Goal: Information Seeking & Learning: Learn about a topic

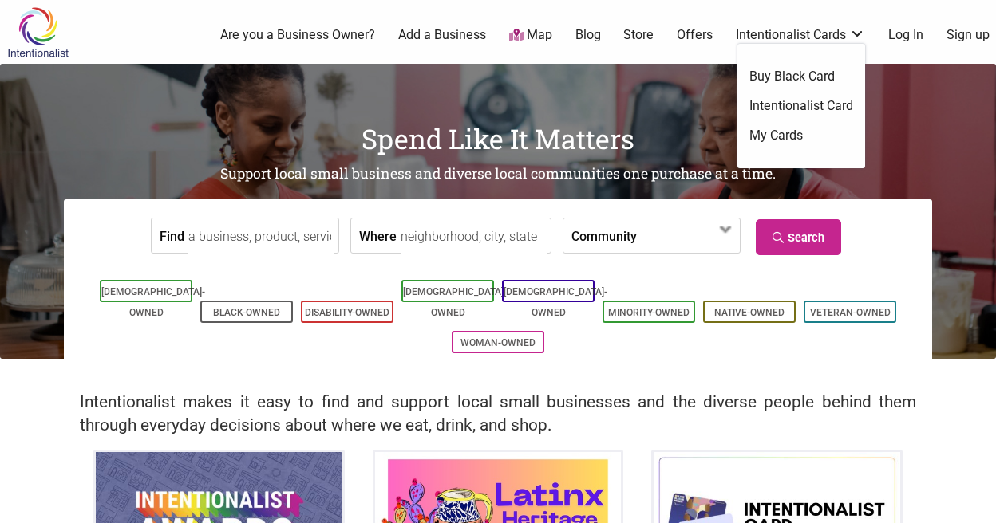
drag, startPoint x: 733, startPoint y: 13, endPoint x: 701, endPoint y: 3, distance: 33.3
click at [733, 12] on div "0 Are you a Business Owner? Add a Business Map Blog Store Offers Intentionalist…" at bounding box center [557, 35] width 896 height 64
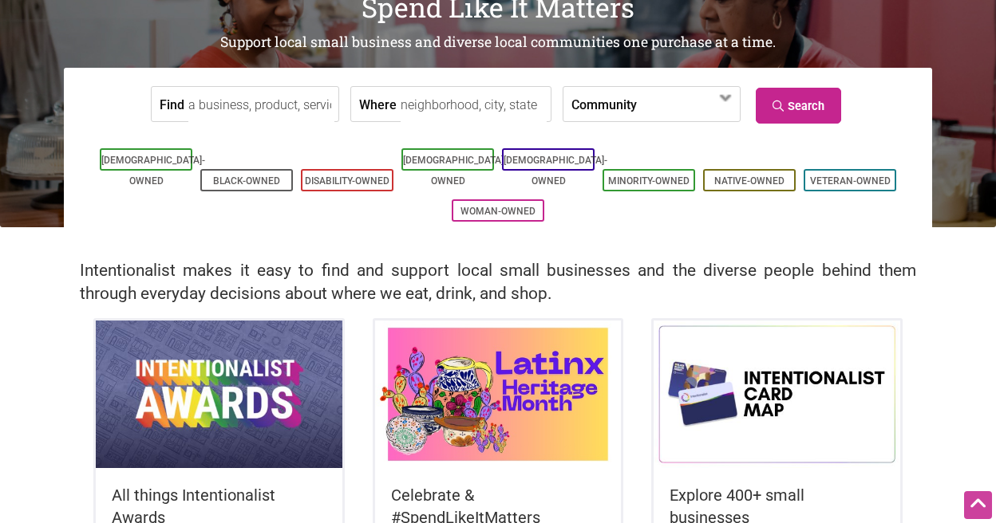
scroll to position [160, 0]
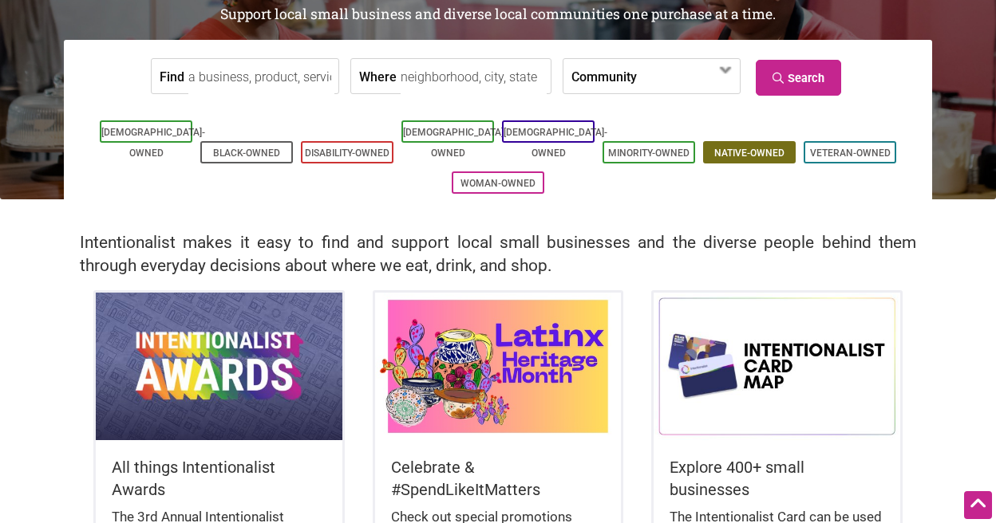
click at [726, 148] on link "Native-Owned" at bounding box center [749, 153] width 70 height 11
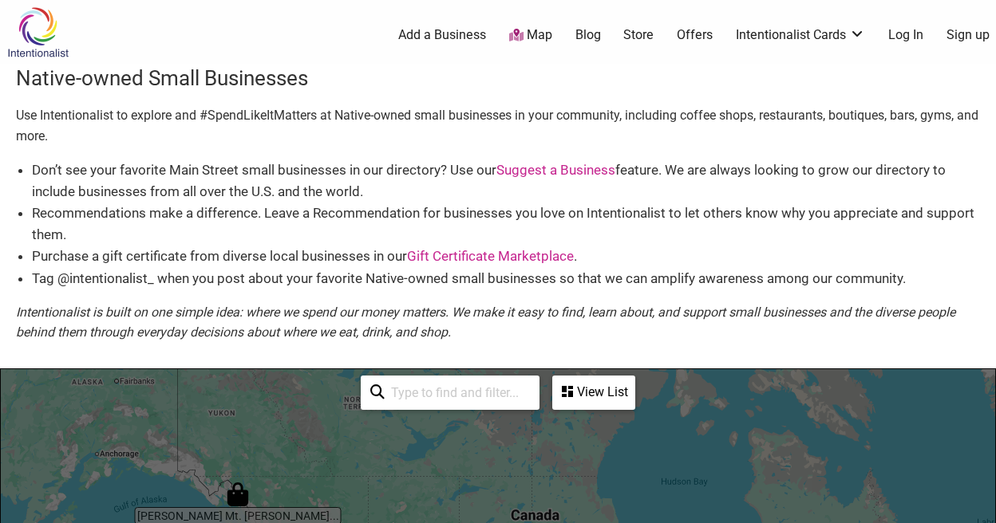
click at [481, 397] on input "search" at bounding box center [457, 392] width 145 height 31
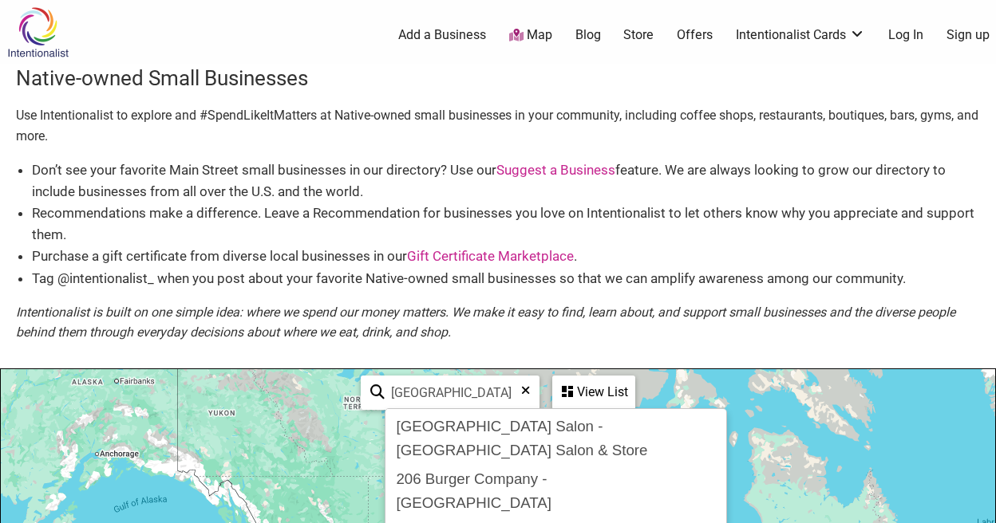
type input "[GEOGRAPHIC_DATA]"
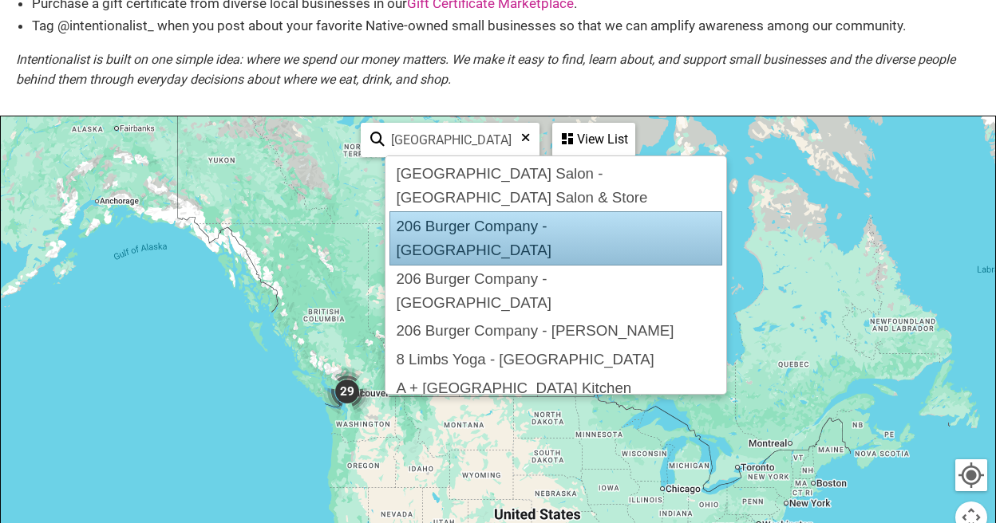
scroll to position [319, 0]
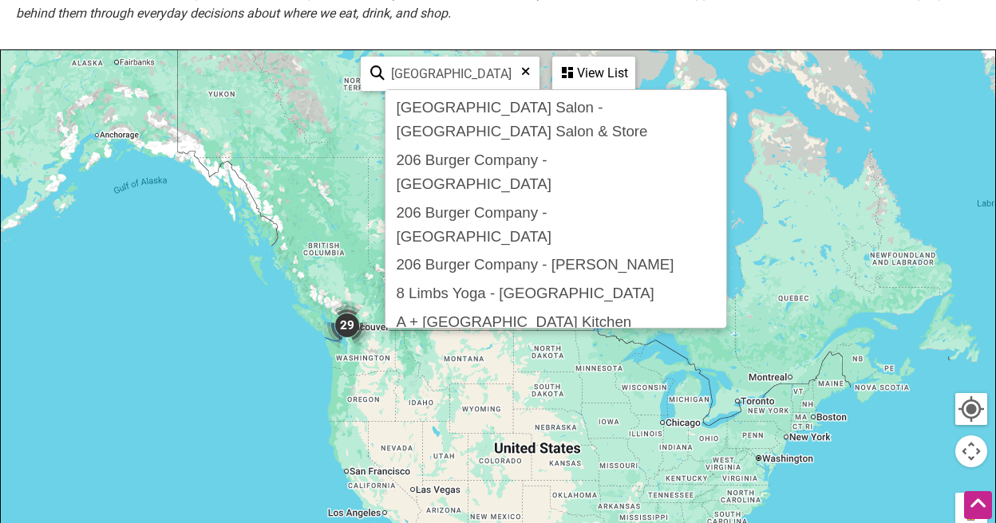
click at [604, 72] on div "View List" at bounding box center [594, 73] width 80 height 30
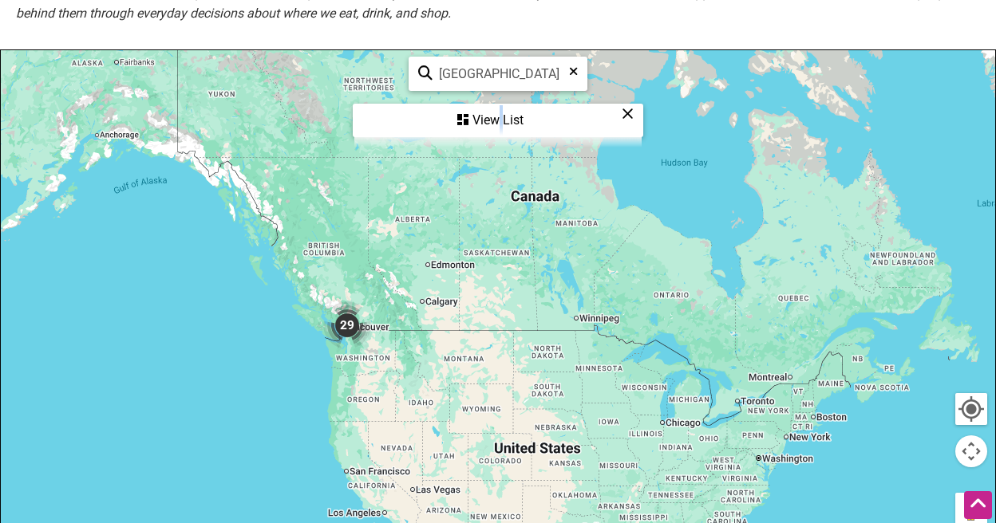
click at [496, 110] on div "View List" at bounding box center [497, 120] width 287 height 30
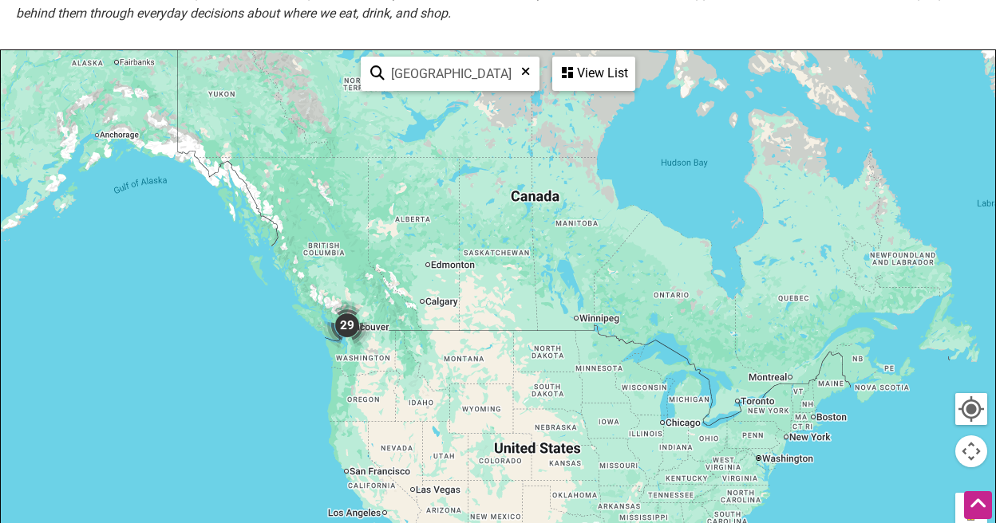
click at [587, 70] on div "View List" at bounding box center [594, 73] width 80 height 30
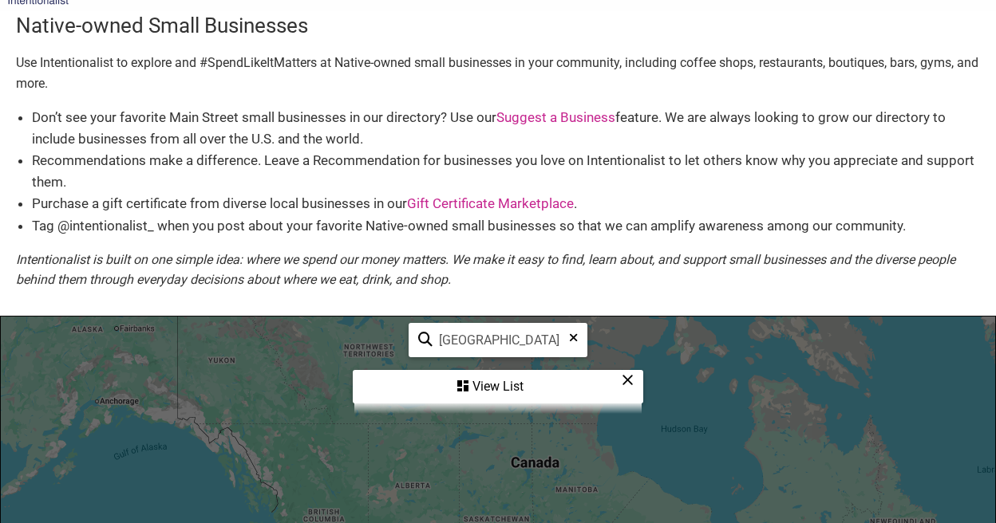
scroll to position [239, 0]
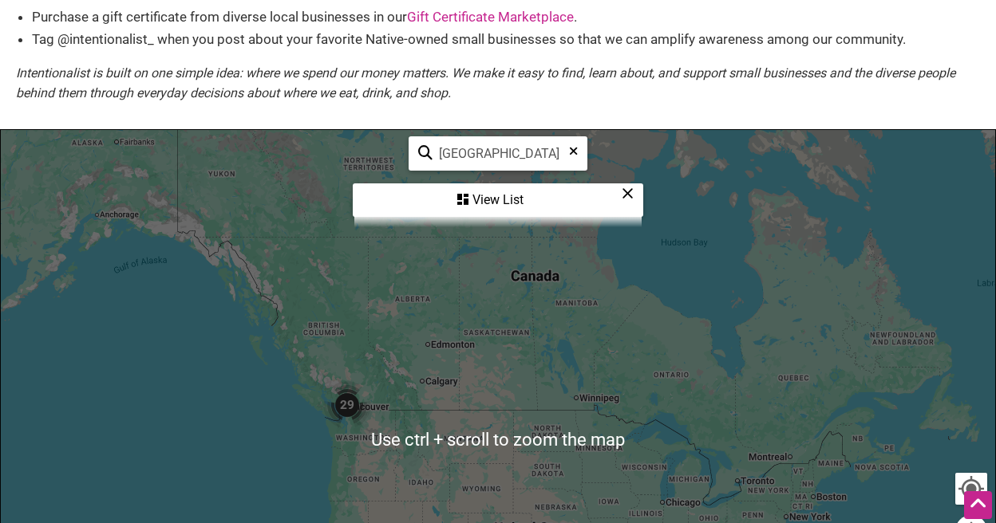
click at [344, 409] on img "29" at bounding box center [347, 405] width 61 height 61
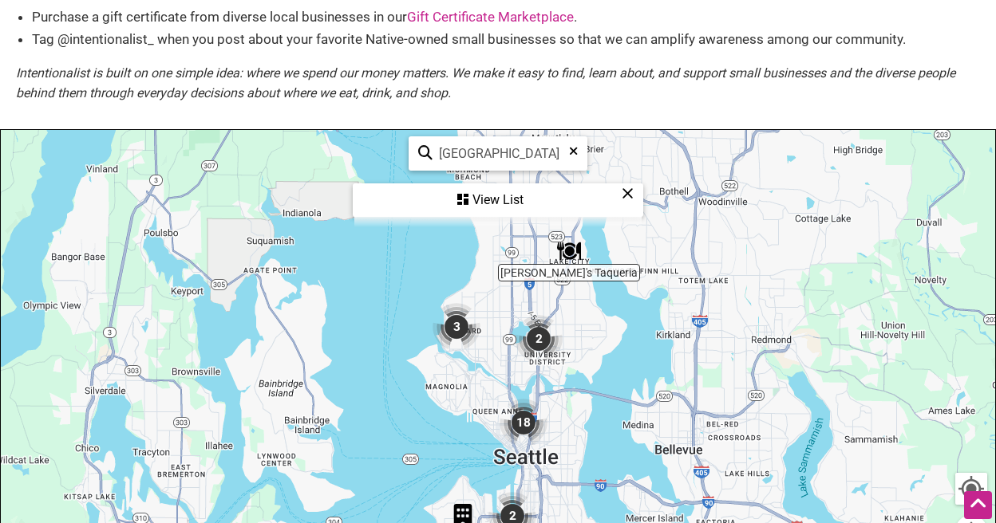
click at [515, 418] on img "18" at bounding box center [523, 423] width 61 height 61
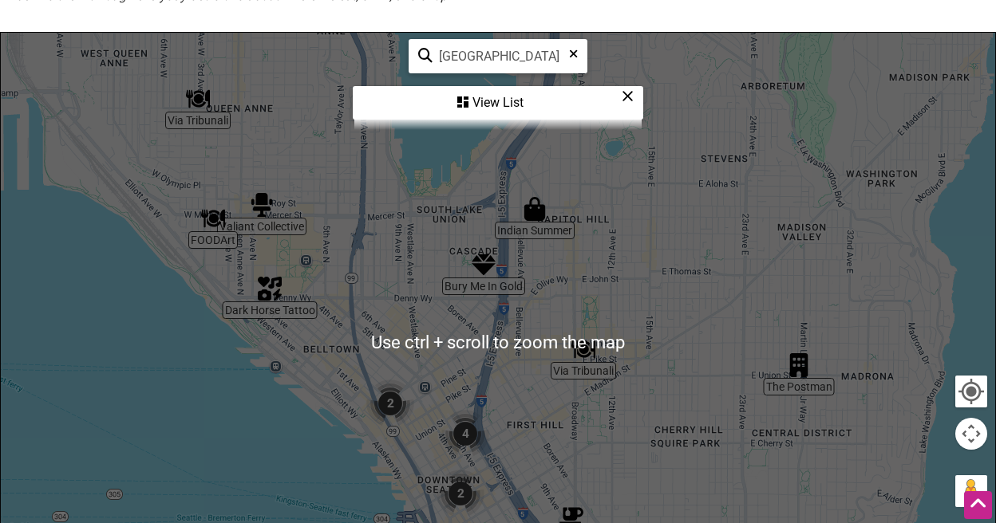
scroll to position [479, 0]
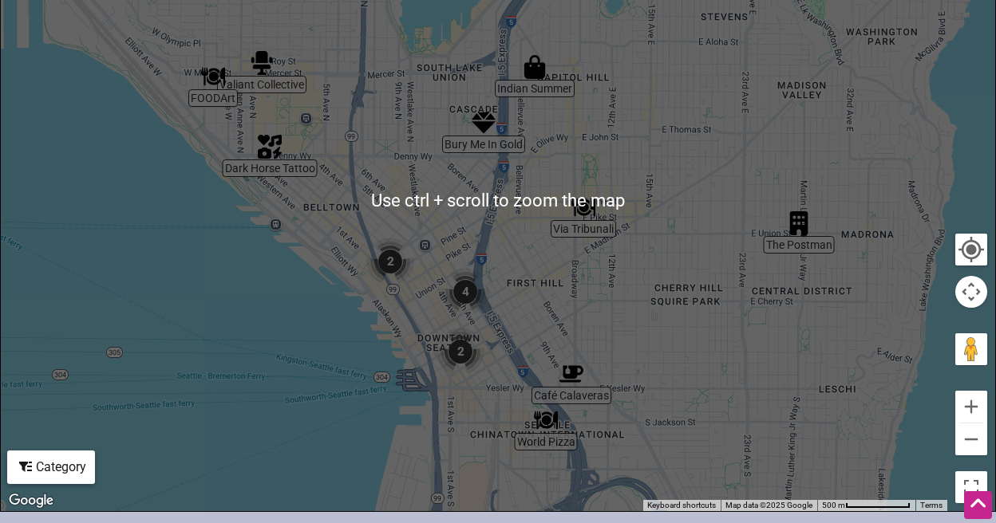
click at [384, 264] on img "2" at bounding box center [390, 261] width 61 height 61
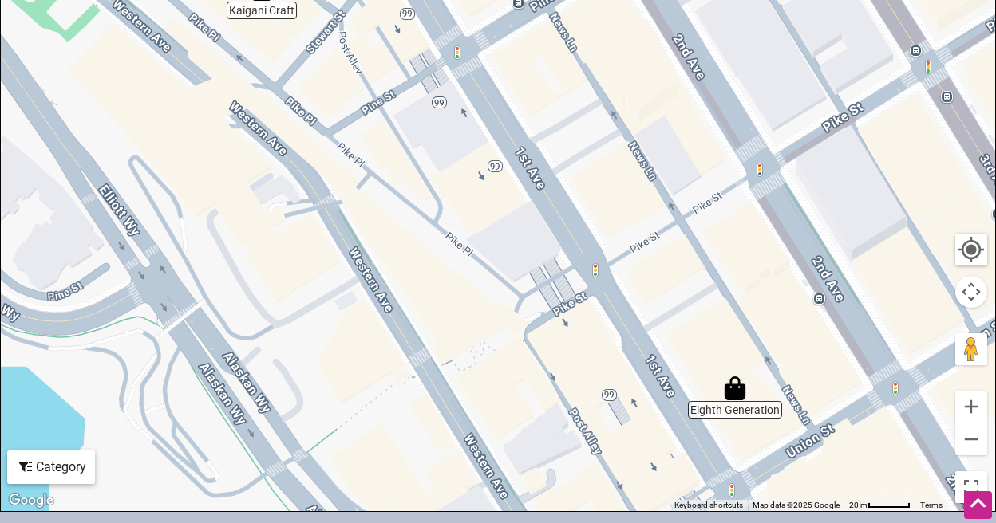
click at [744, 389] on img "Eighth Generation" at bounding box center [735, 388] width 37 height 37
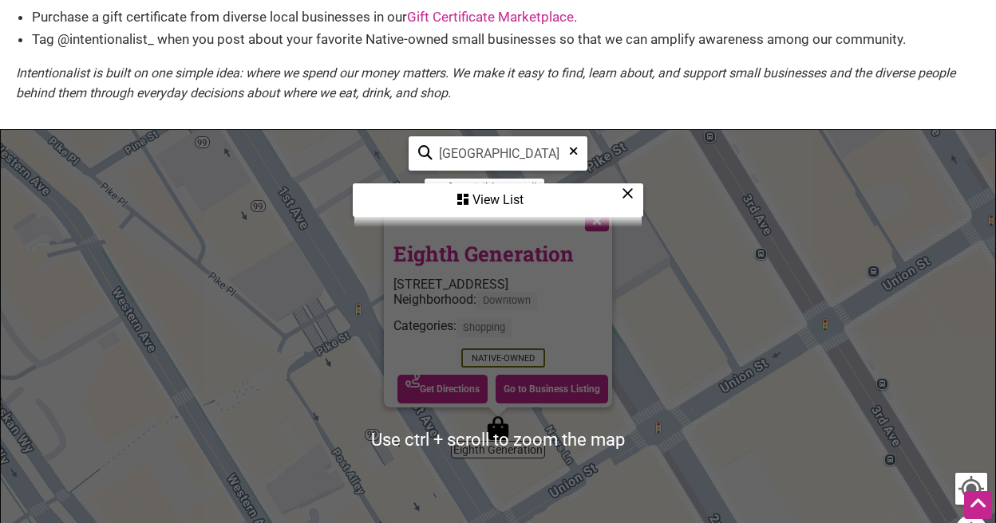
click at [278, 296] on div "To navigate, press the arrow keys. Eighth Generation 1406 1st Ave, Seattle, WA …" at bounding box center [498, 440] width 994 height 621
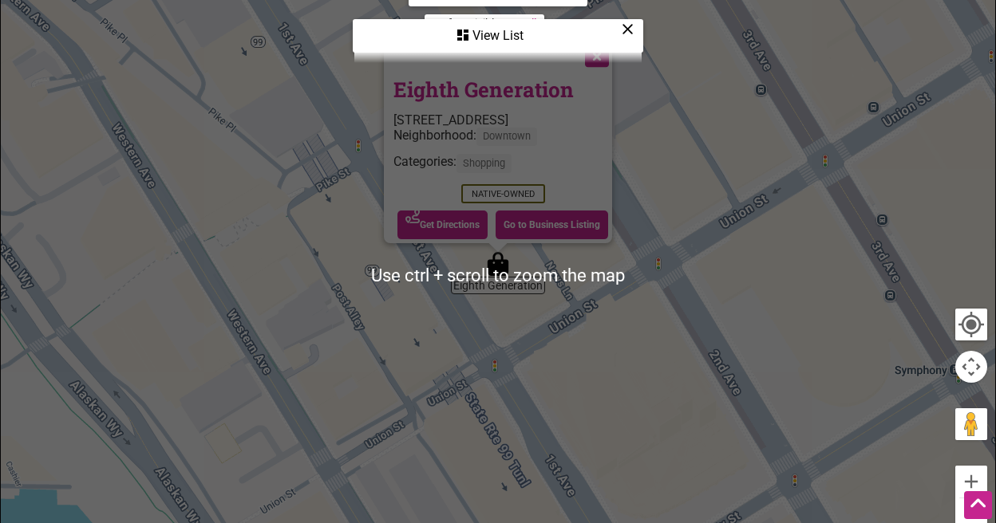
scroll to position [399, 0]
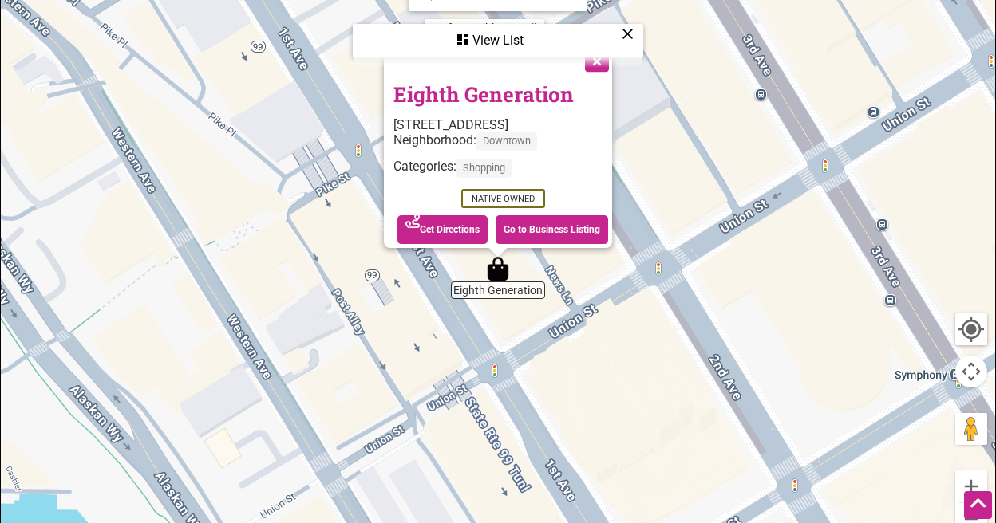
click at [832, 337] on div "To navigate, press the arrow keys. Eighth Generation 1406 1st Ave, Seattle, WA …" at bounding box center [498, 280] width 994 height 621
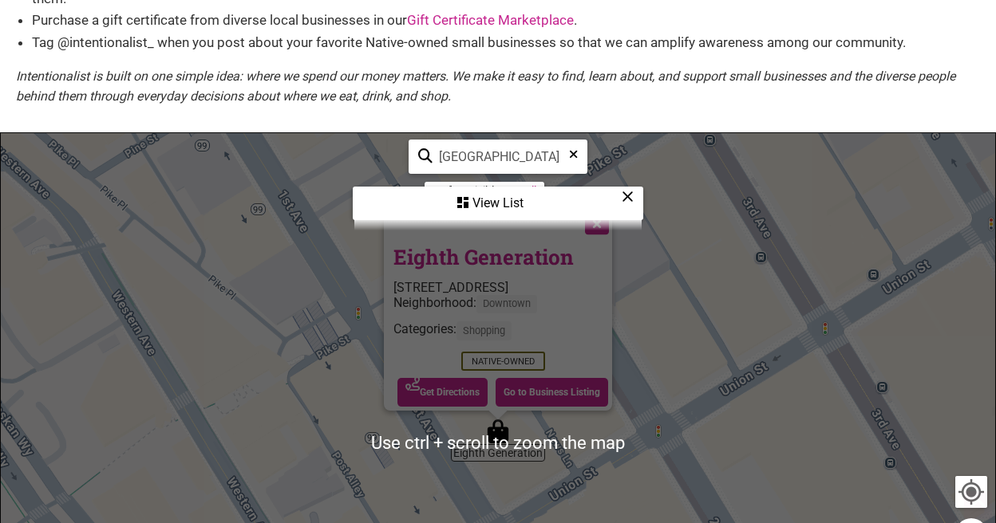
scroll to position [239, 0]
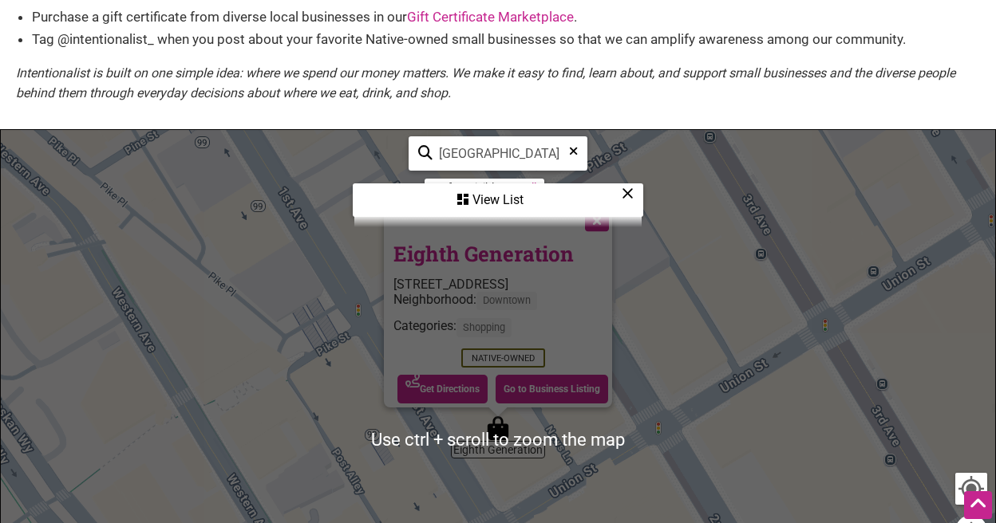
click at [482, 199] on div "View List" at bounding box center [497, 200] width 287 height 30
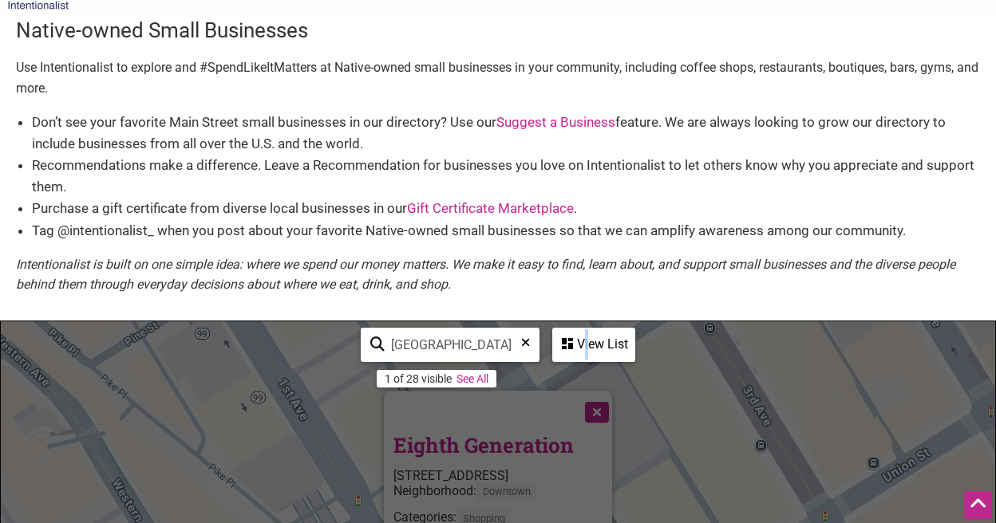
scroll to position [0, 0]
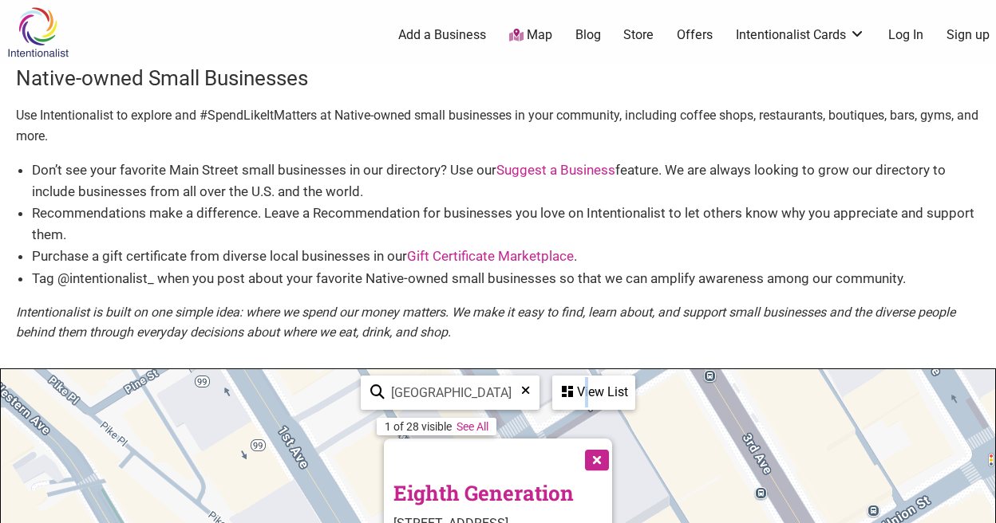
click at [29, 37] on img at bounding box center [38, 32] width 76 height 52
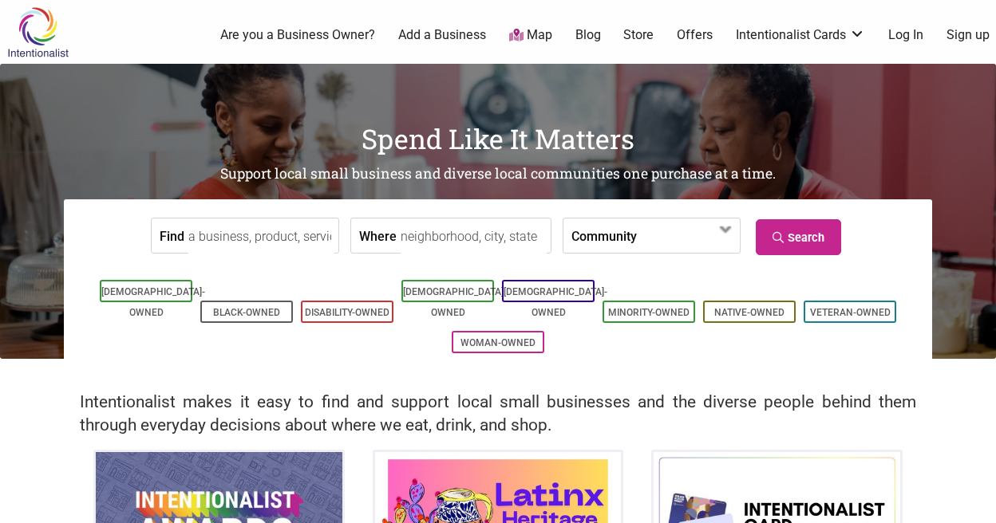
click at [608, 238] on label "Community" at bounding box center [603, 236] width 65 height 34
click at [465, 246] on input "Where" at bounding box center [474, 237] width 146 height 36
type input "seattle"
click at [451, 275] on div "Asian-Owned Black-Owned Disability-Owned Latino-Owned LGBTQ-Owned Minority-Owne…" at bounding box center [498, 316] width 844 height 113
click at [289, 232] on input "Find" at bounding box center [261, 237] width 146 height 36
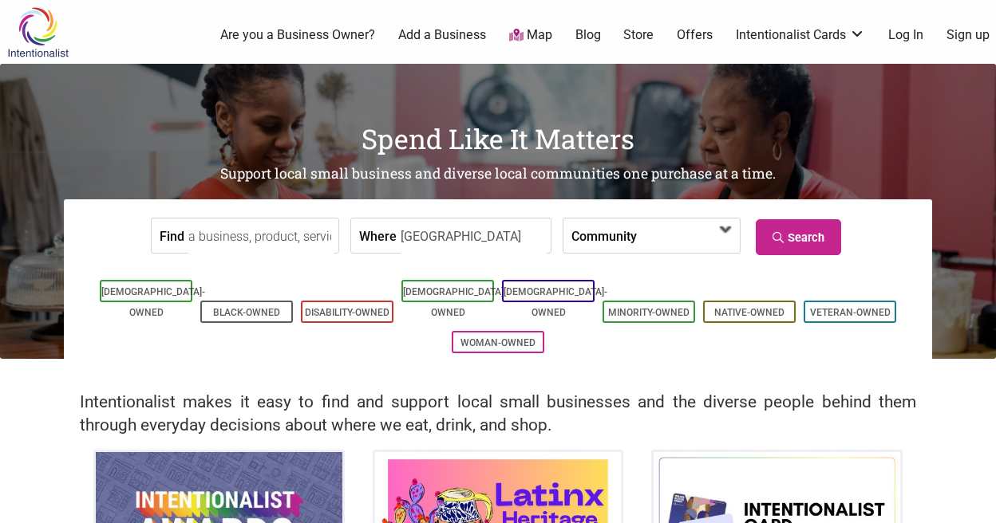
click at [716, 228] on span at bounding box center [726, 230] width 26 height 26
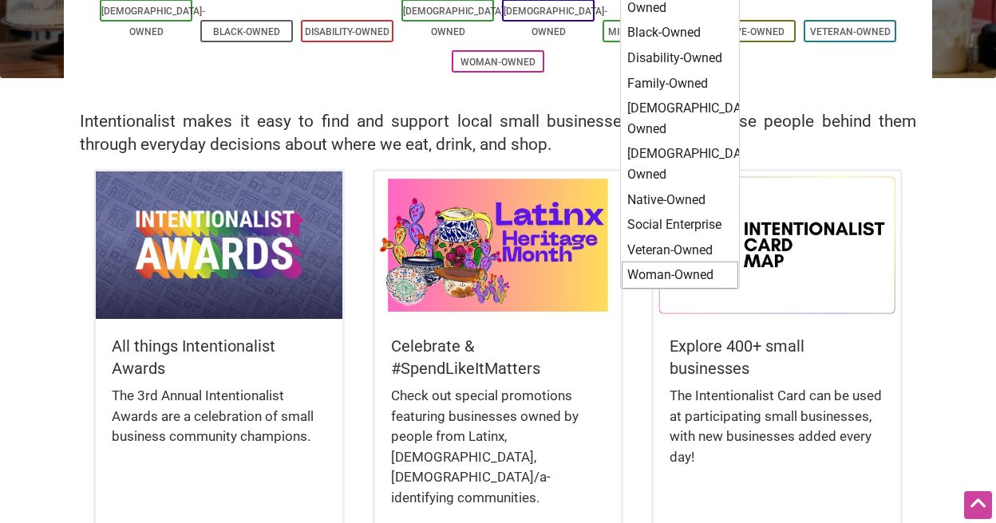
scroll to position [80, 0]
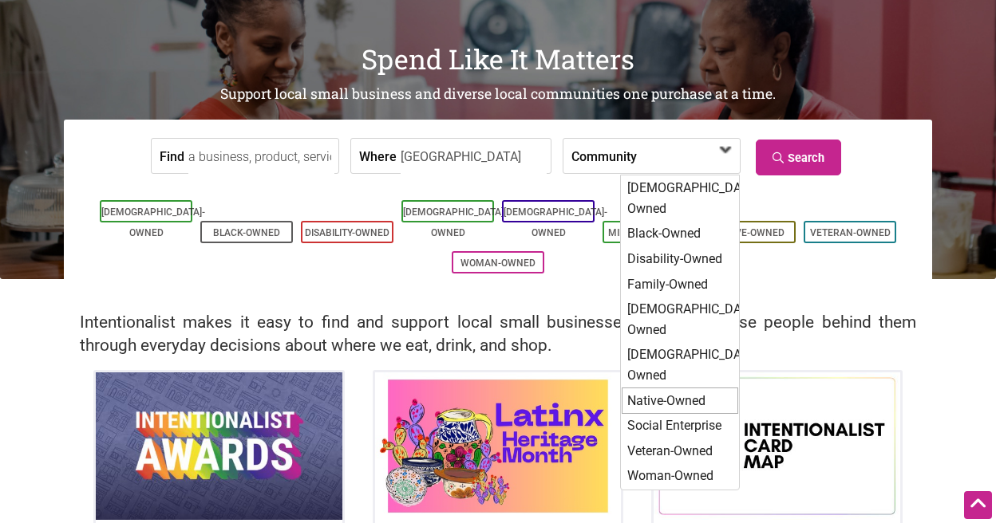
click at [668, 388] on div "Native-Owned" at bounding box center [680, 401] width 117 height 27
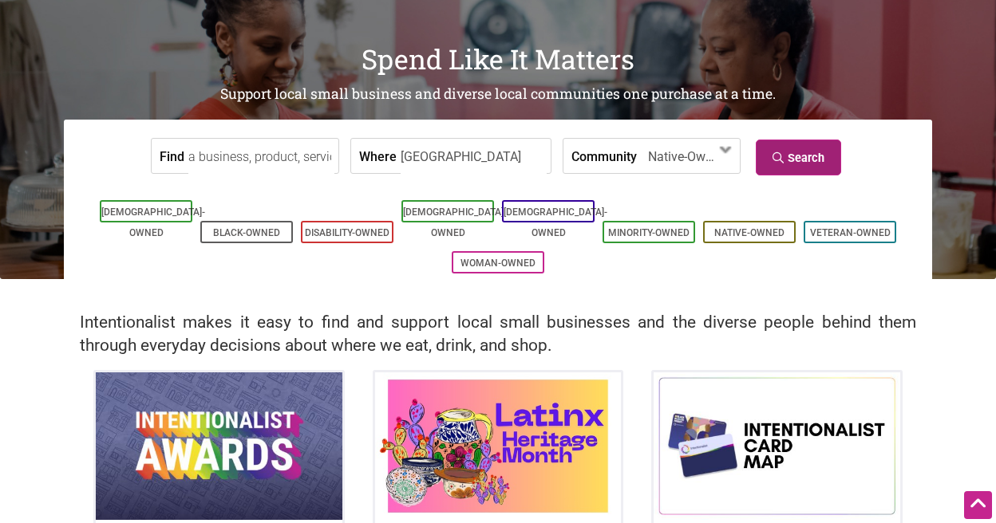
click at [774, 158] on icon at bounding box center [779, 157] width 15 height 11
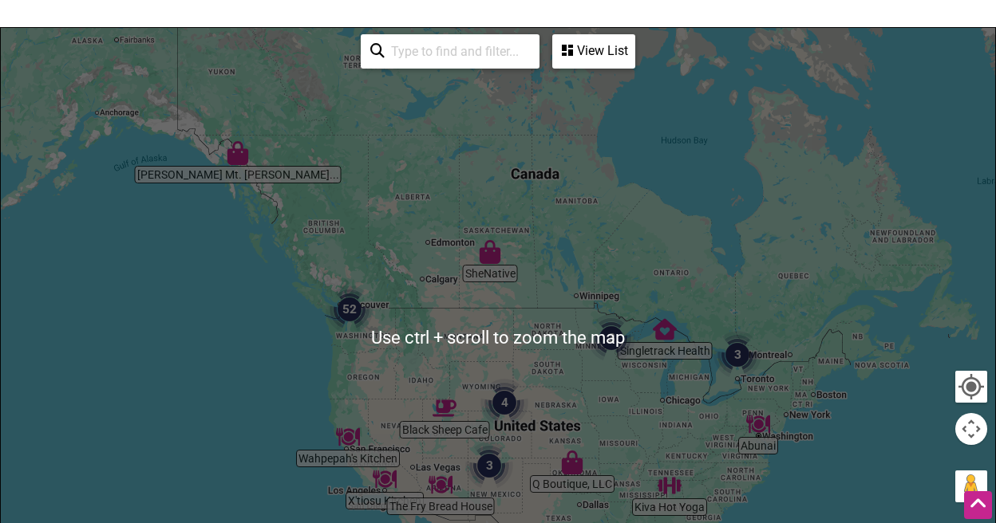
scroll to position [2, 0]
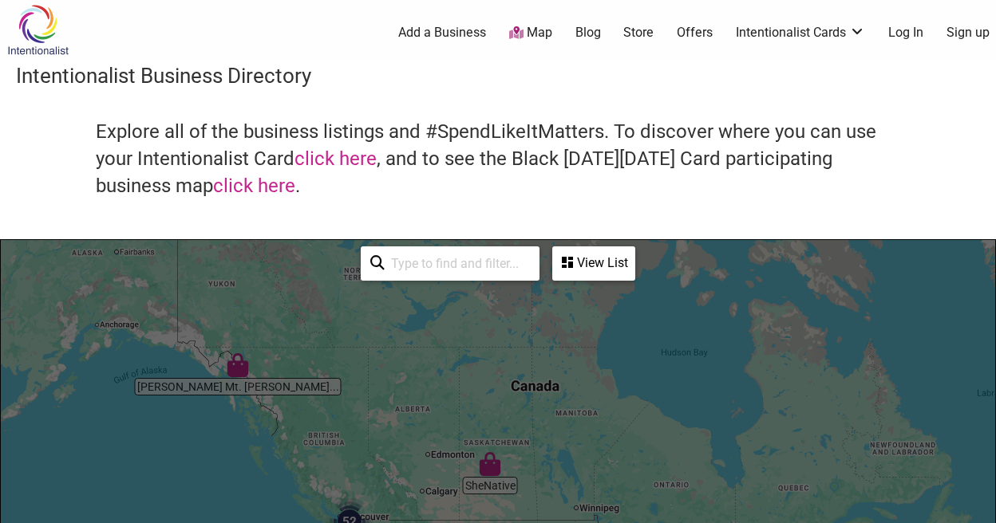
click at [597, 266] on div "View List" at bounding box center [594, 263] width 80 height 30
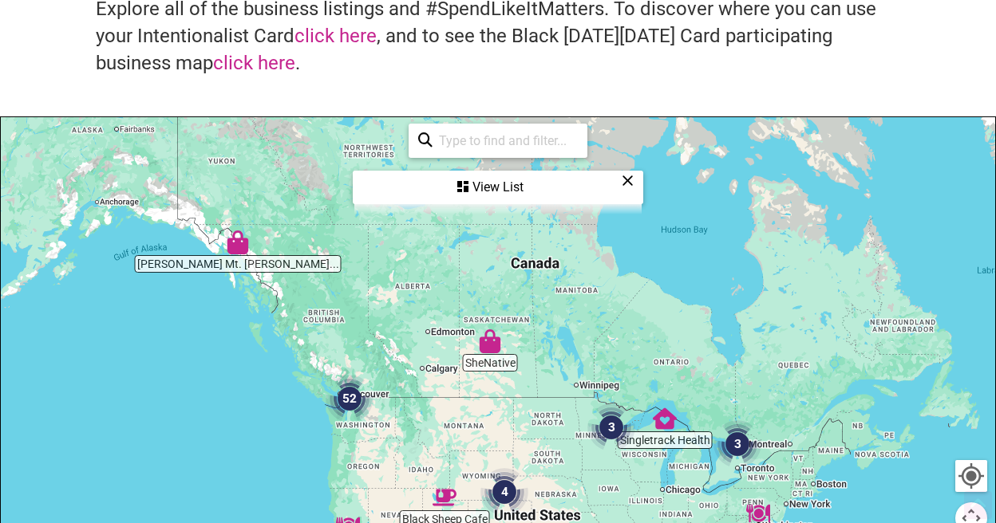
scroll to position [242, 0]
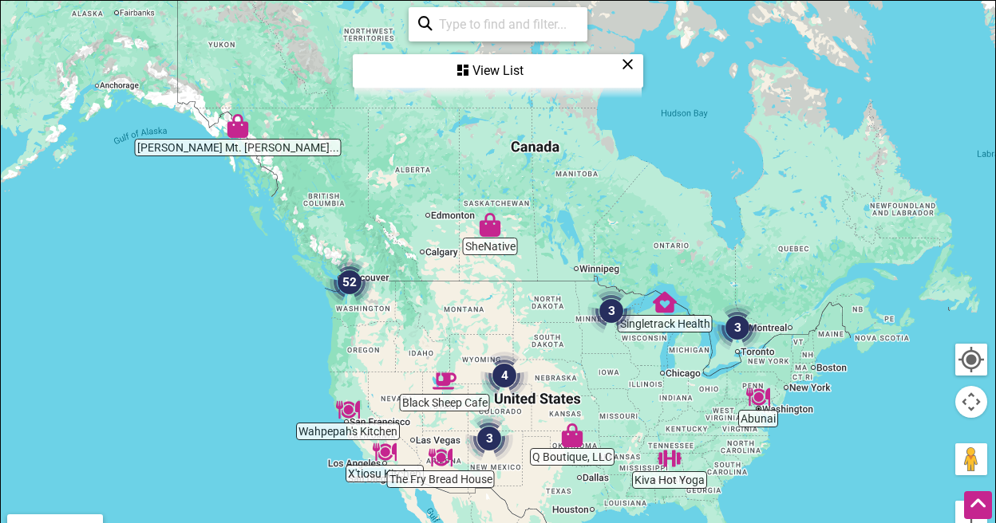
click at [346, 282] on img "52" at bounding box center [349, 282] width 61 height 61
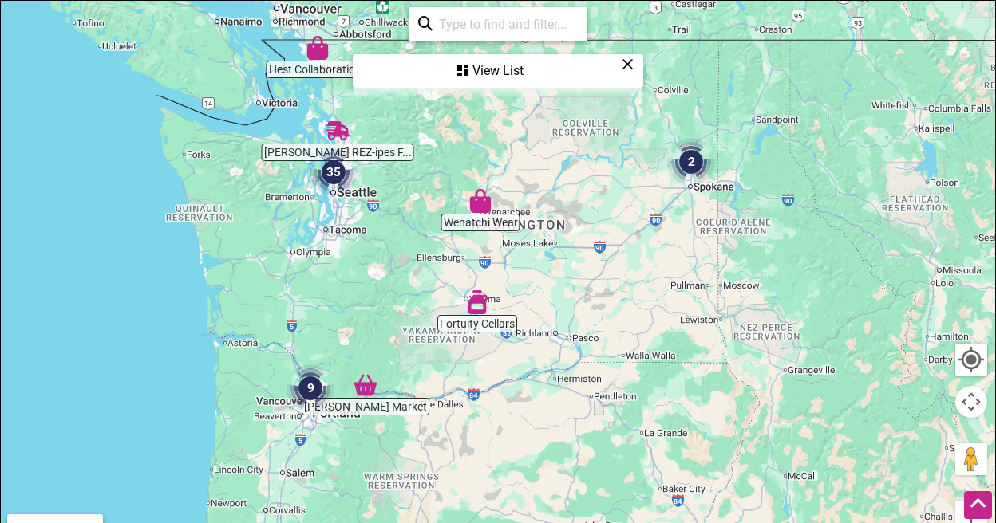
click at [490, 69] on div "View List" at bounding box center [497, 71] width 287 height 30
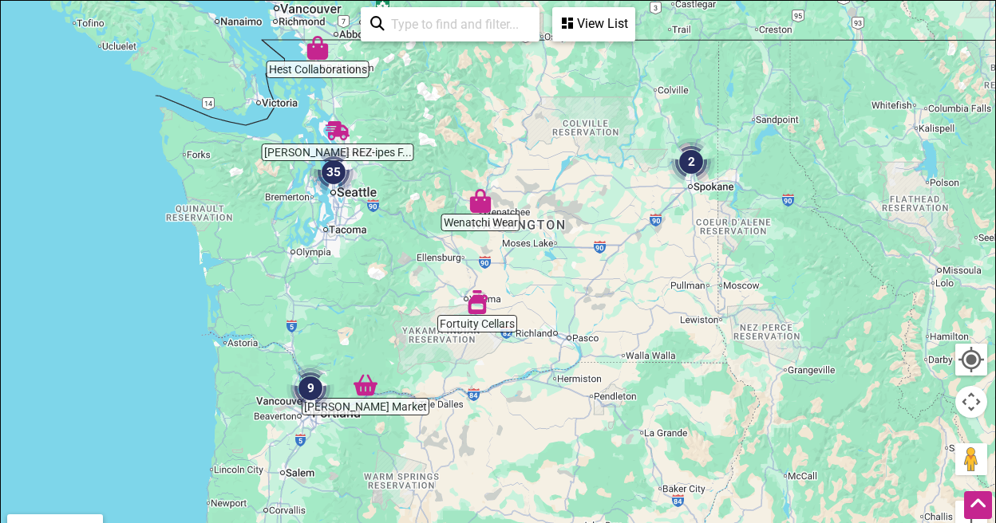
click at [596, 21] on div "View List" at bounding box center [594, 24] width 80 height 30
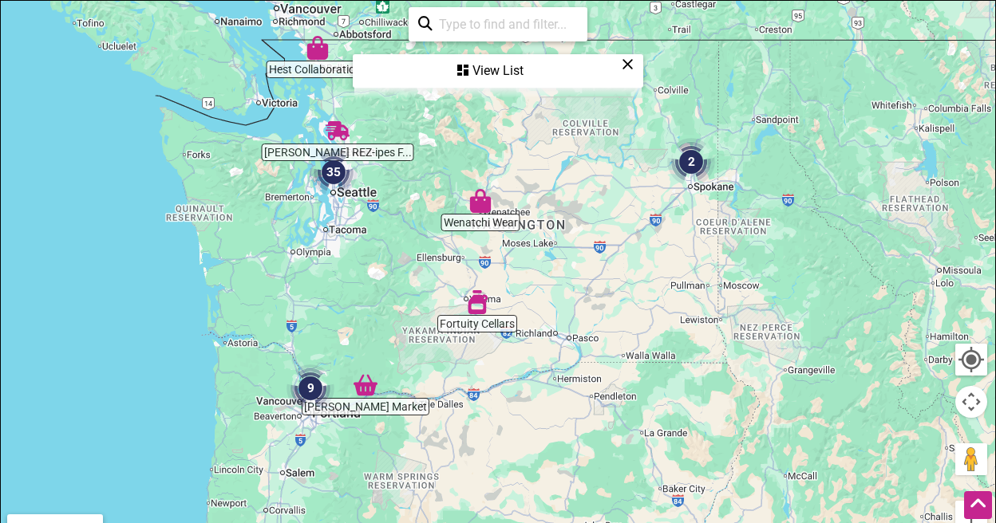
click at [333, 168] on img "35" at bounding box center [333, 172] width 61 height 61
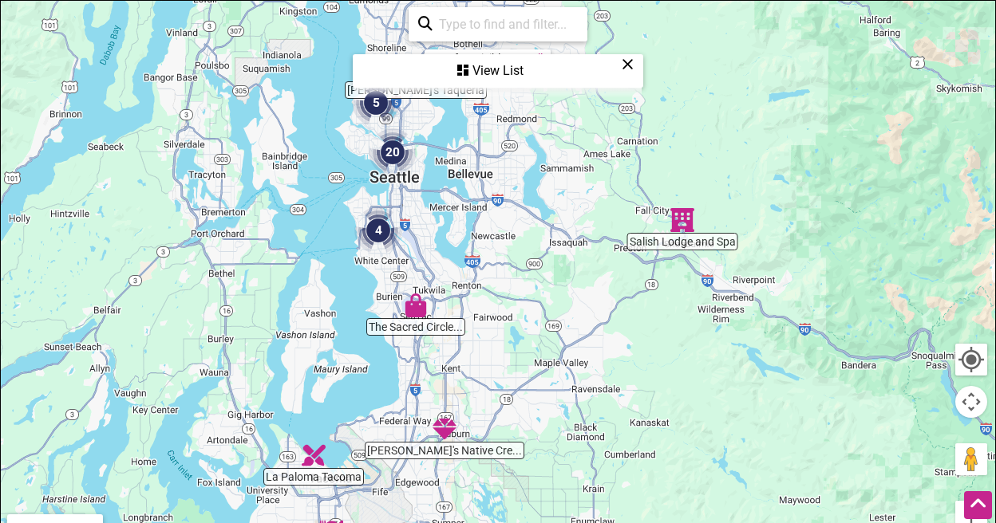
click at [375, 228] on img "4" at bounding box center [378, 230] width 61 height 61
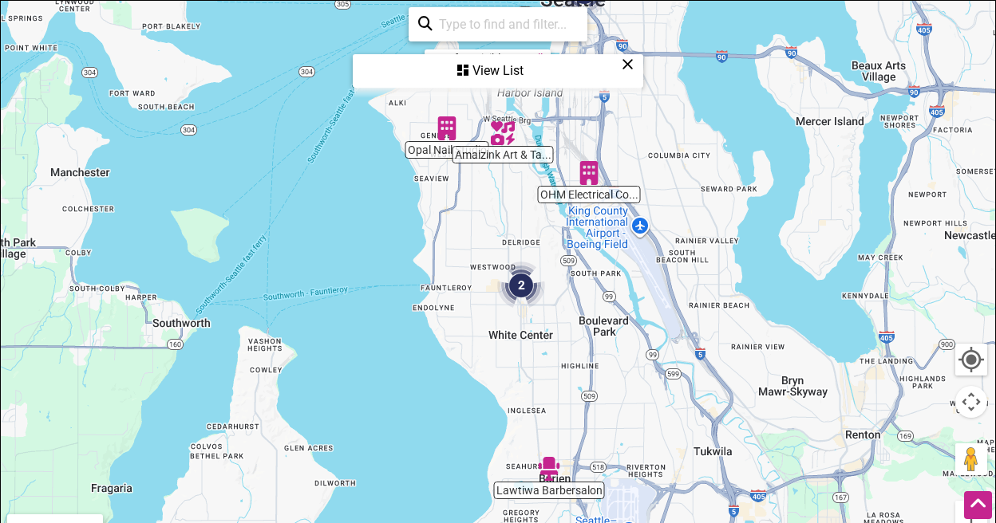
click at [516, 278] on img "2" at bounding box center [521, 285] width 61 height 61
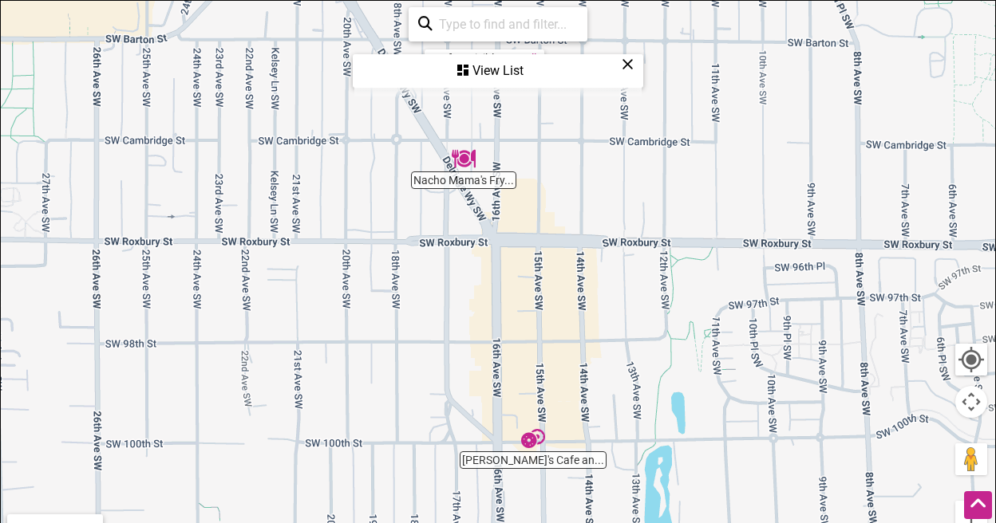
click at [536, 444] on img "Patrick's Cafe and Bakery" at bounding box center [533, 439] width 37 height 37
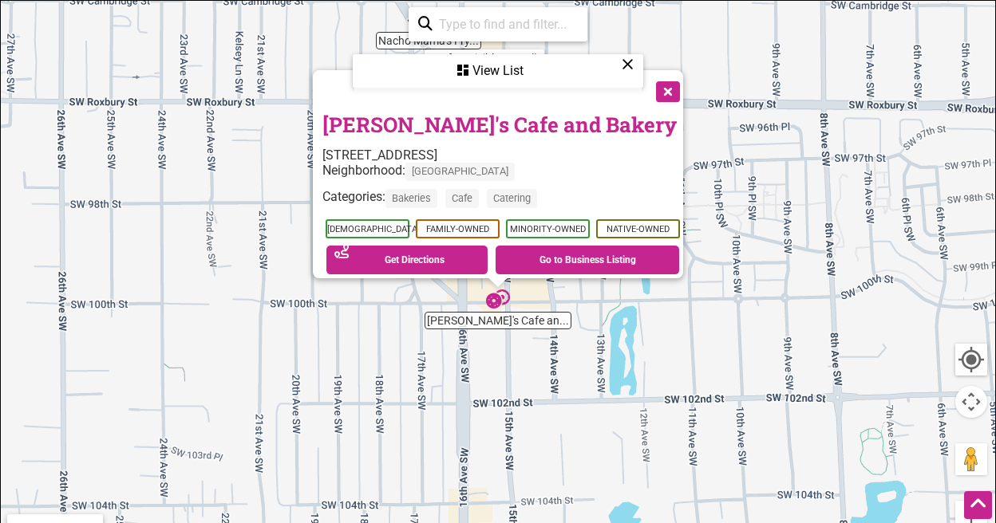
click at [672, 83] on button "Close" at bounding box center [666, 90] width 40 height 40
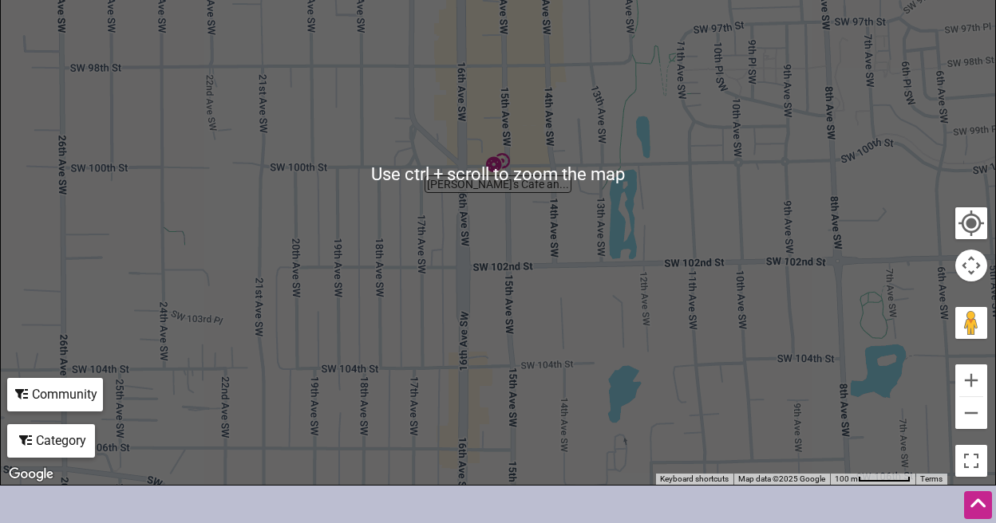
scroll to position [162, 0]
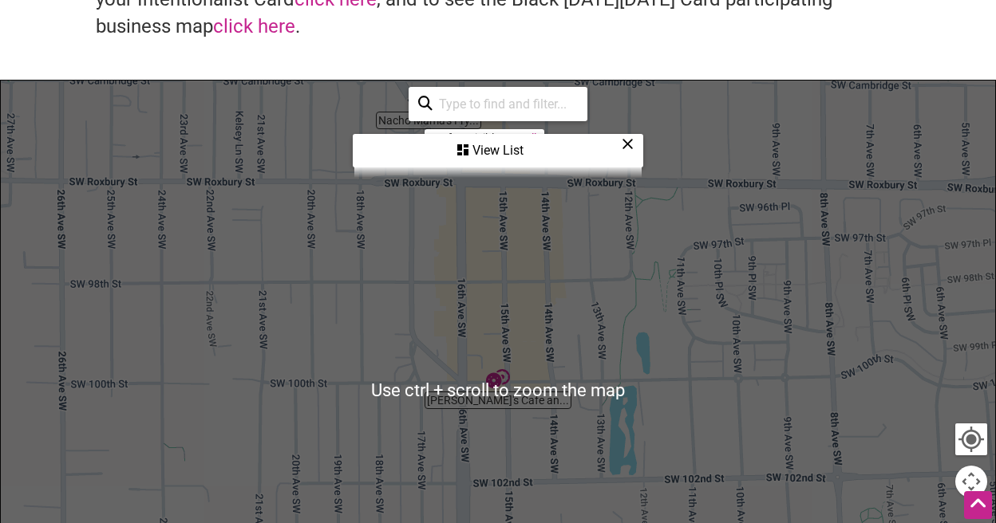
click at [637, 290] on div "To navigate, press the arrow keys." at bounding box center [498, 391] width 994 height 621
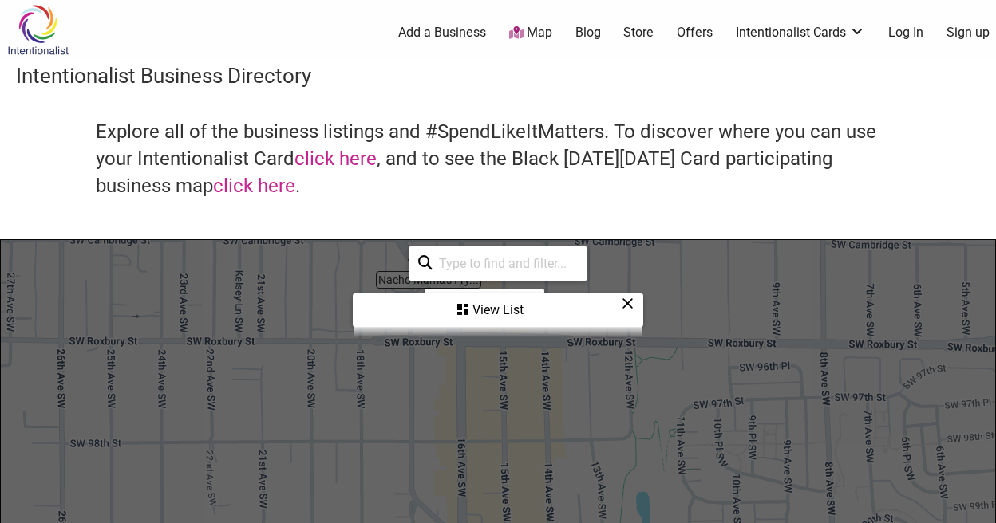
scroll to position [0, 0]
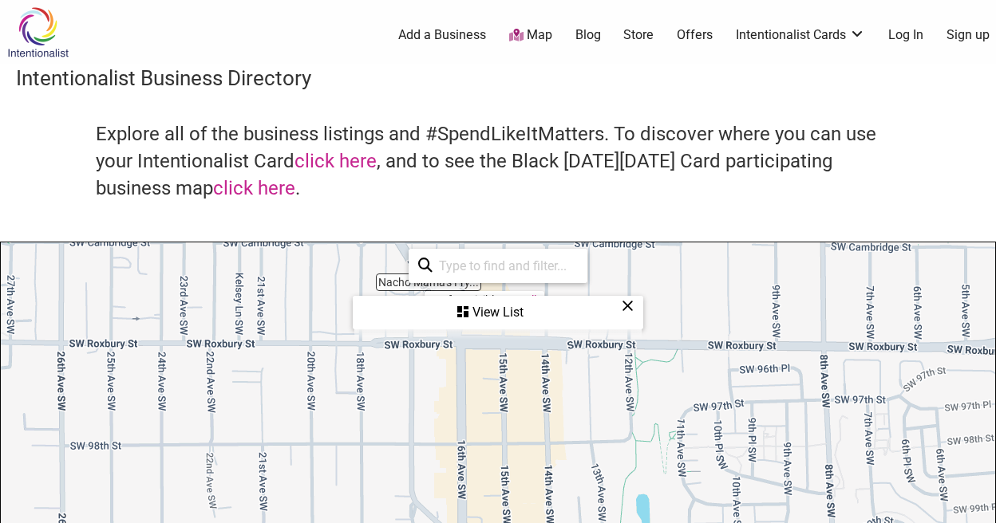
click at [629, 306] on icon at bounding box center [628, 306] width 12 height 1
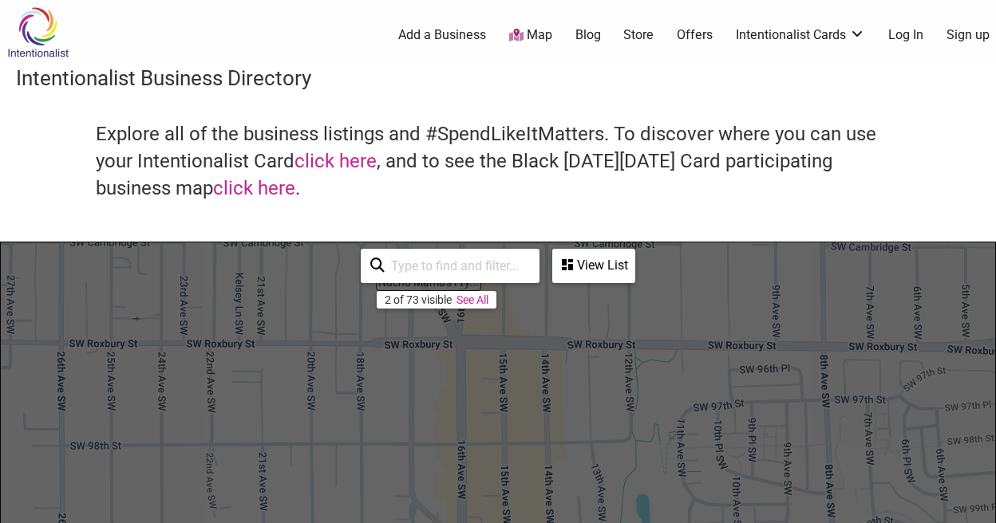
scroll to position [559, 0]
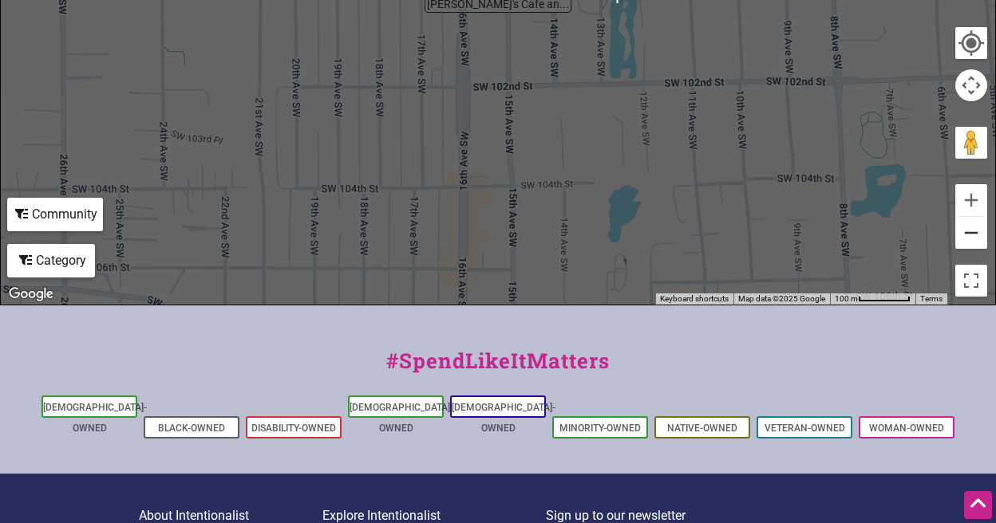
click at [973, 235] on button "Zoom out" at bounding box center [971, 233] width 32 height 32
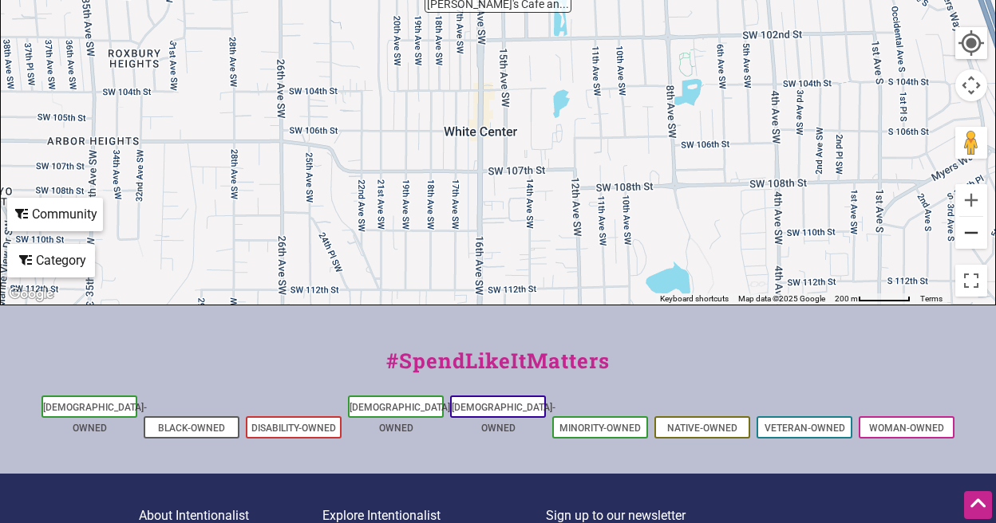
click at [973, 235] on button "Zoom out" at bounding box center [971, 233] width 32 height 32
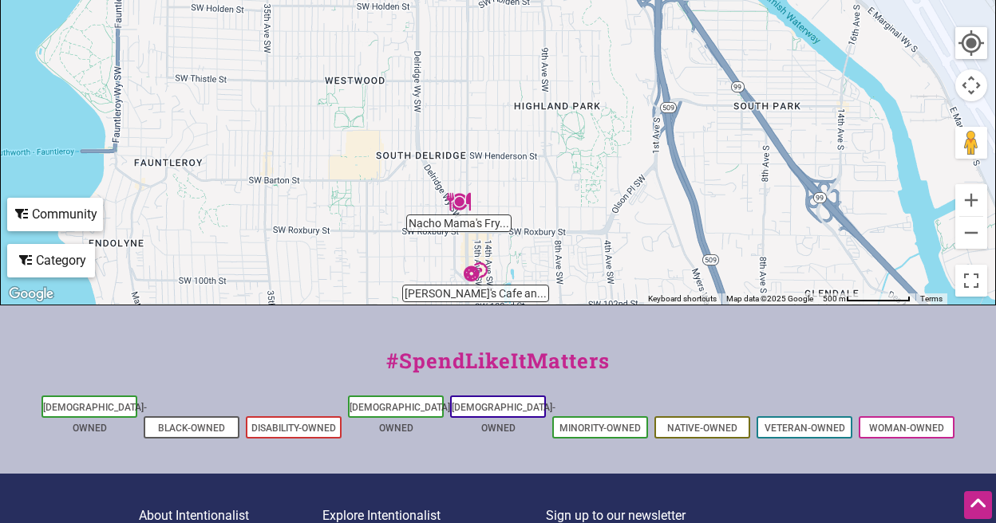
drag, startPoint x: 649, startPoint y: 135, endPoint x: 663, endPoint y: 393, distance: 258.9
click at [666, 405] on div "Intentionalist Spend like it matters 0 Add a Business Map Blog Store Offers Int…" at bounding box center [498, 73] width 996 height 1265
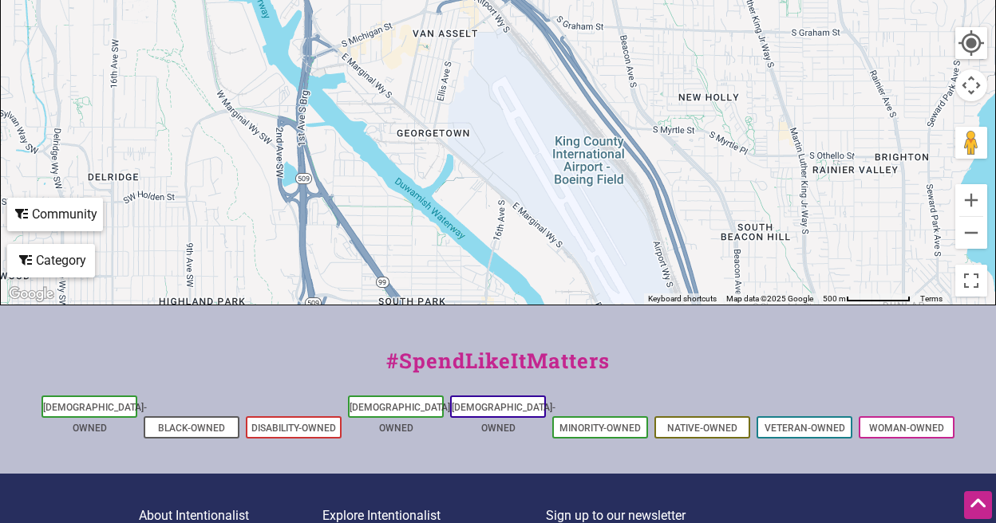
drag, startPoint x: 454, startPoint y: 132, endPoint x: 303, endPoint y: 256, distance: 195.1
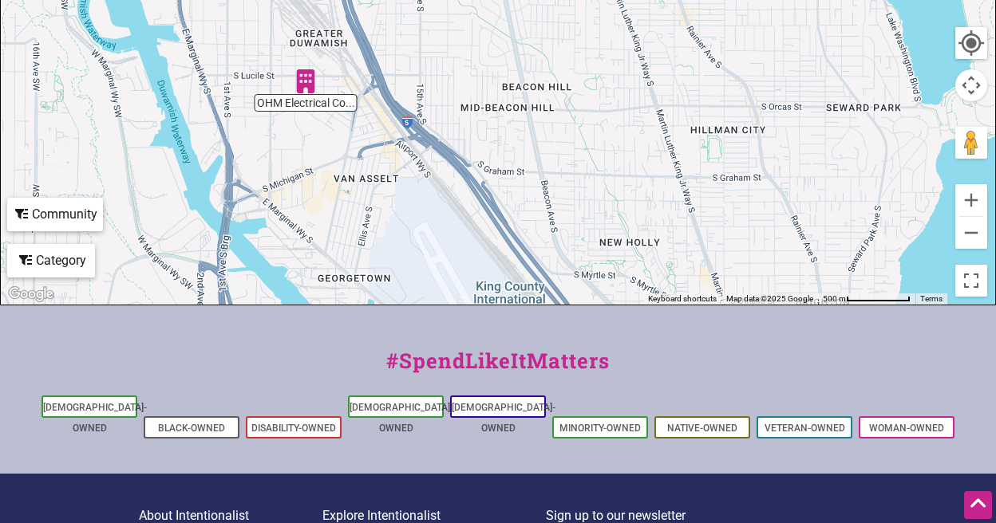
drag, startPoint x: 658, startPoint y: 73, endPoint x: 585, endPoint y: 203, distance: 149.0
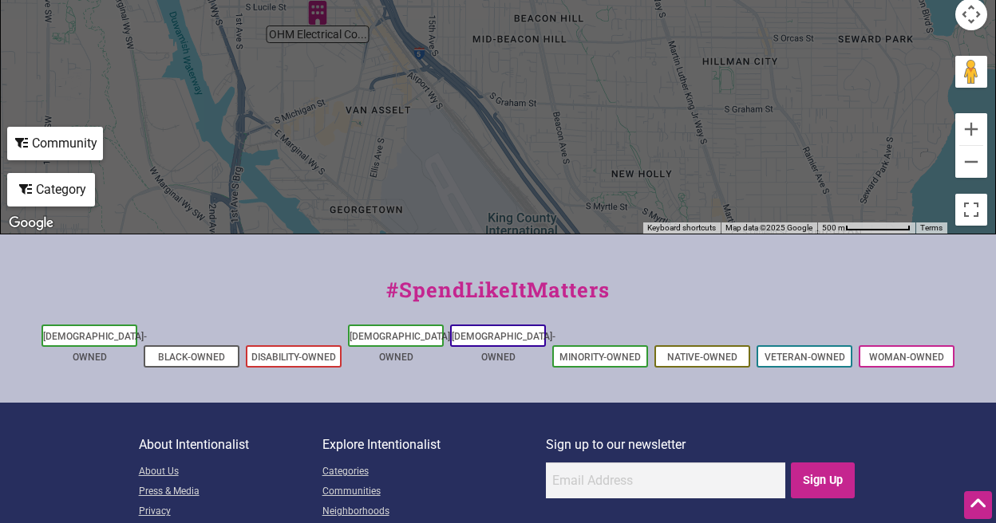
scroll to position [718, 0]
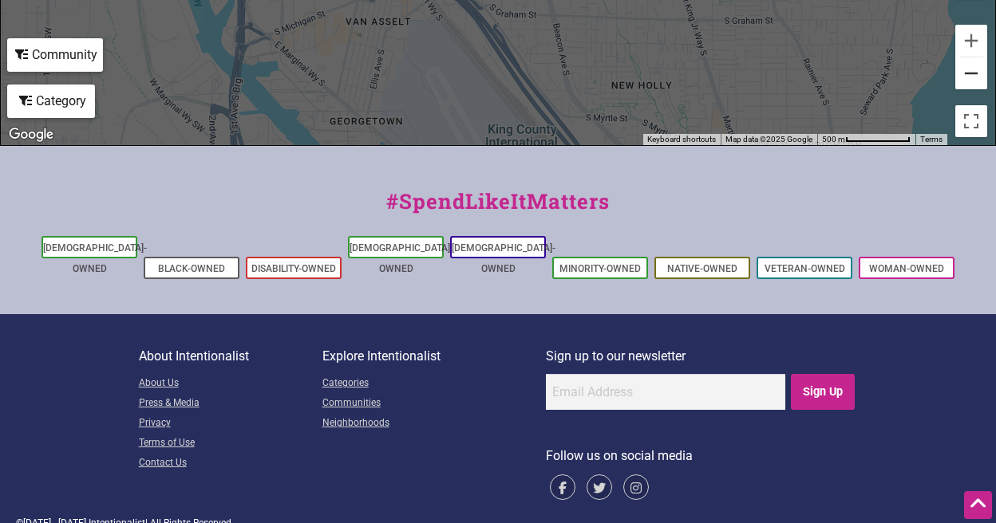
click at [981, 78] on button "Zoom out" at bounding box center [971, 73] width 32 height 32
click at [979, 78] on button "Zoom out" at bounding box center [971, 73] width 32 height 32
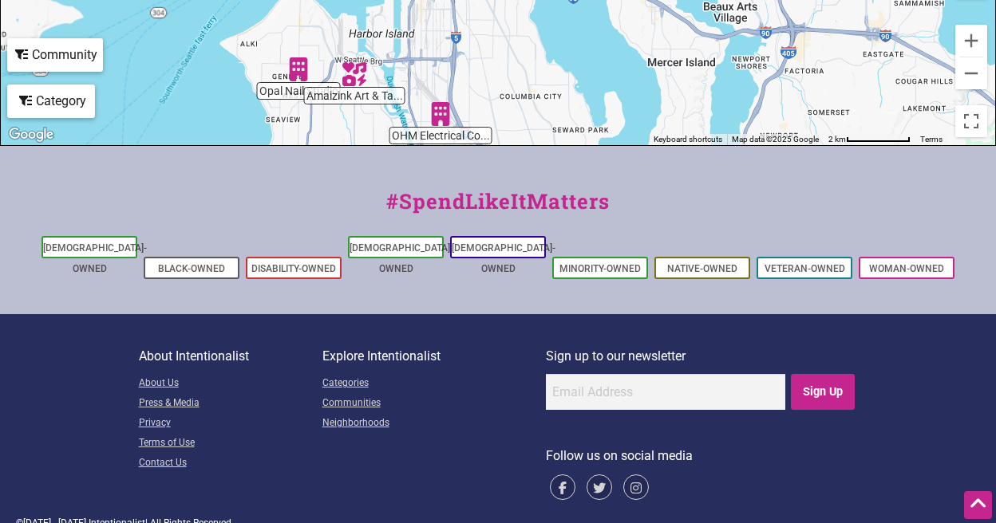
drag, startPoint x: 590, startPoint y: 44, endPoint x: 491, endPoint y: 192, distance: 178.4
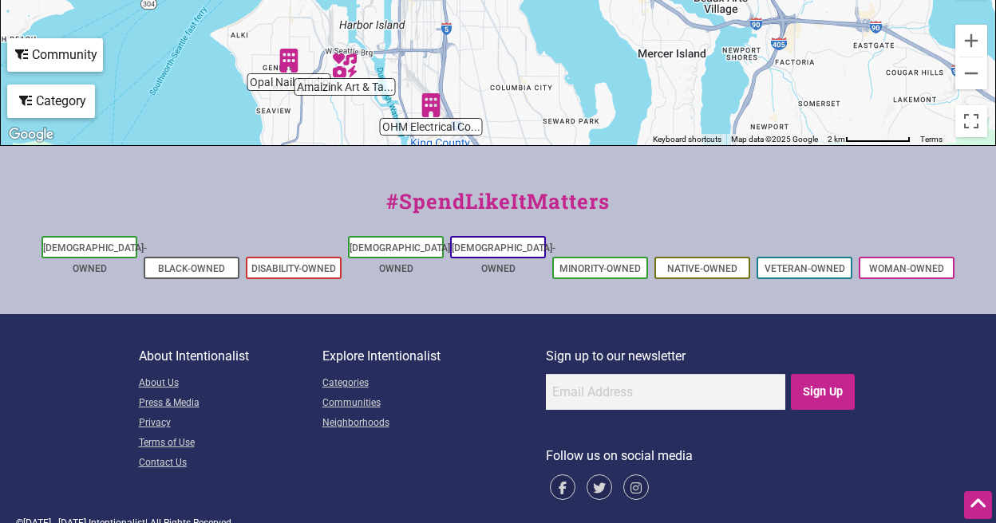
click at [281, 58] on img "Opal Nail Studio" at bounding box center [289, 60] width 37 height 37
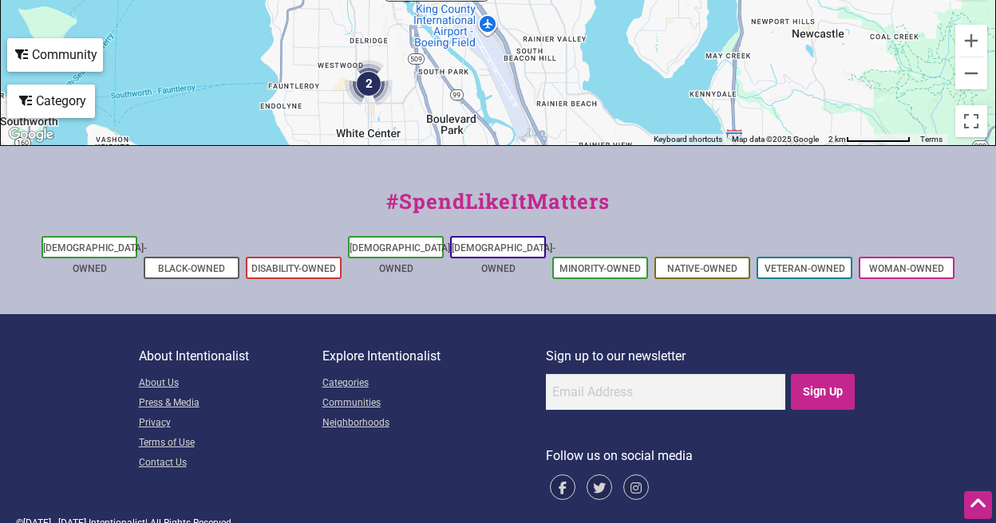
drag, startPoint x: 391, startPoint y: 55, endPoint x: 192, endPoint y: 173, distance: 231.1
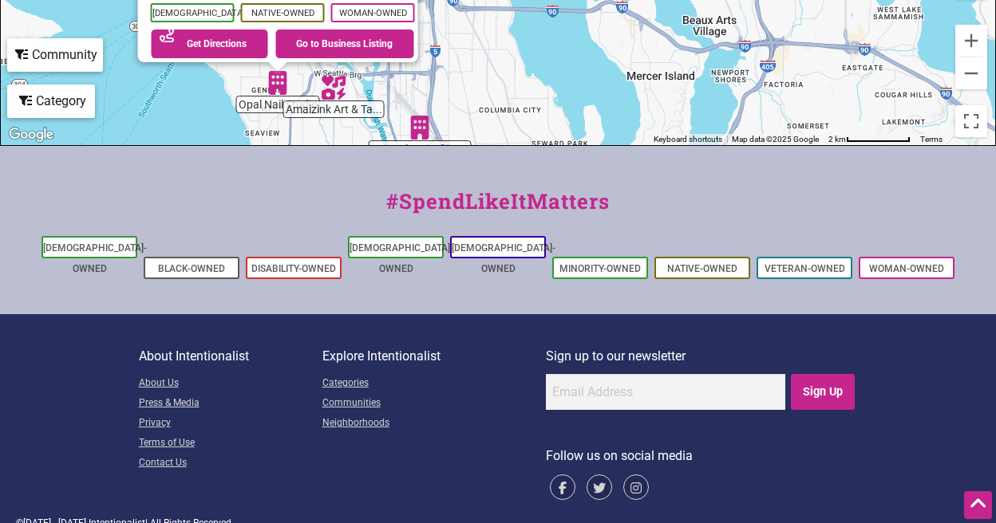
drag, startPoint x: 513, startPoint y: 63, endPoint x: 504, endPoint y: 187, distance: 124.1
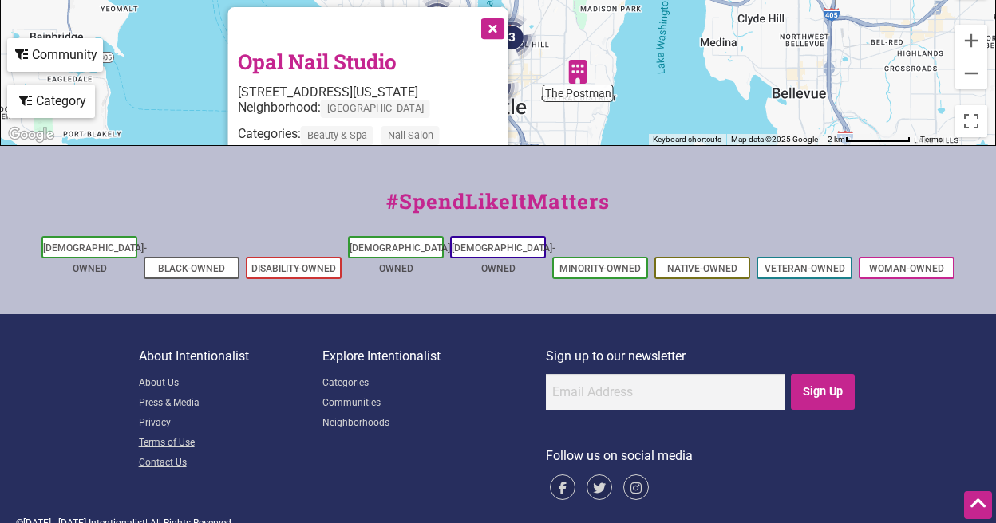
drag, startPoint x: 480, startPoint y: 38, endPoint x: 571, endPoint y: 193, distance: 179.6
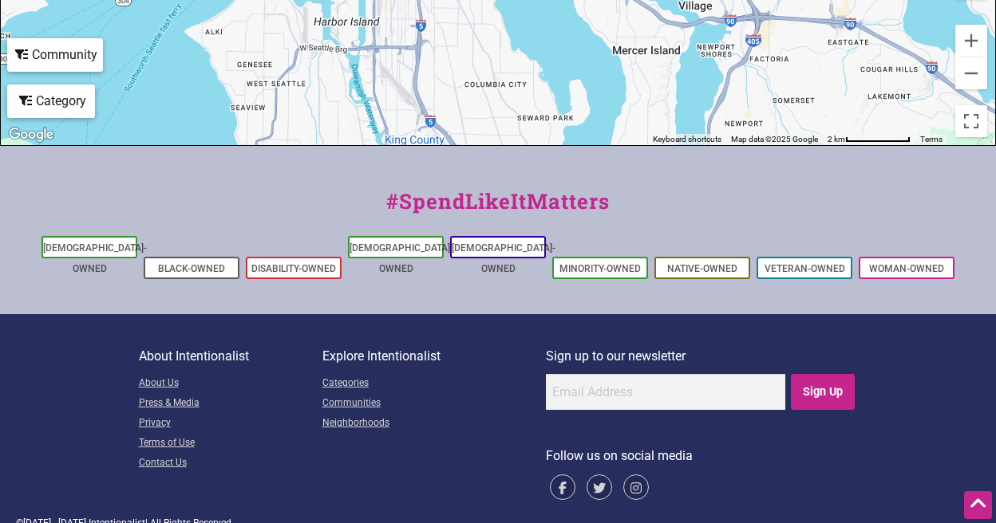
drag, startPoint x: 521, startPoint y: 66, endPoint x: 427, endPoint y: -81, distance: 174.4
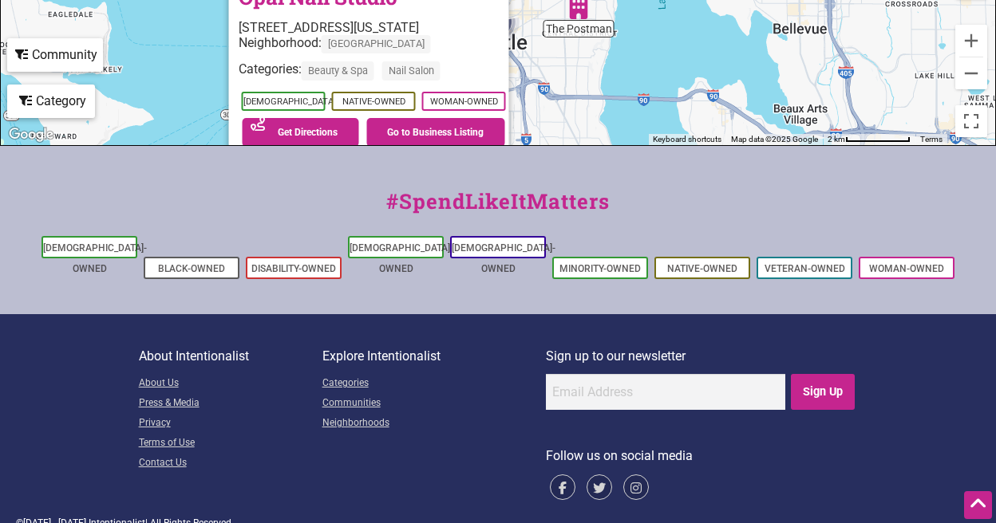
drag, startPoint x: 559, startPoint y: 67, endPoint x: 664, endPoint y: 184, distance: 157.1
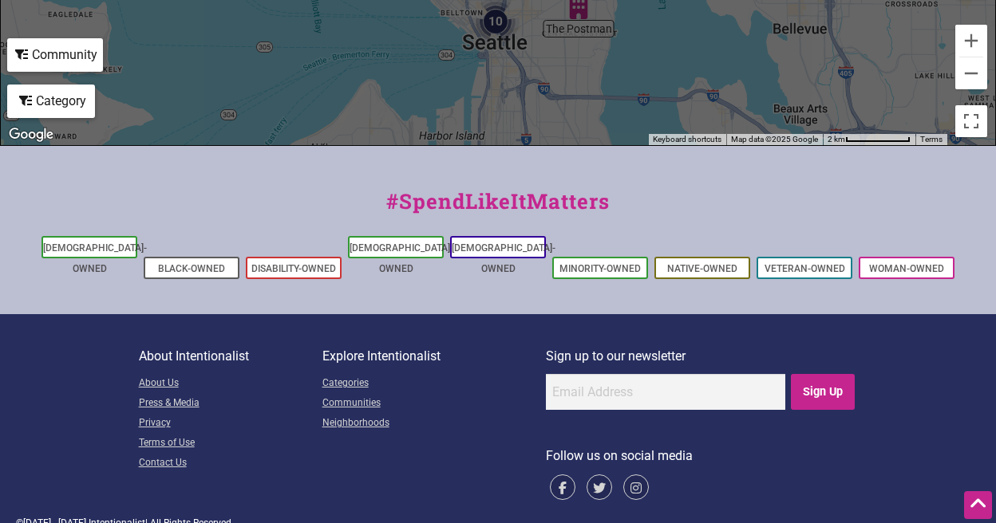
scroll to position [721, 0]
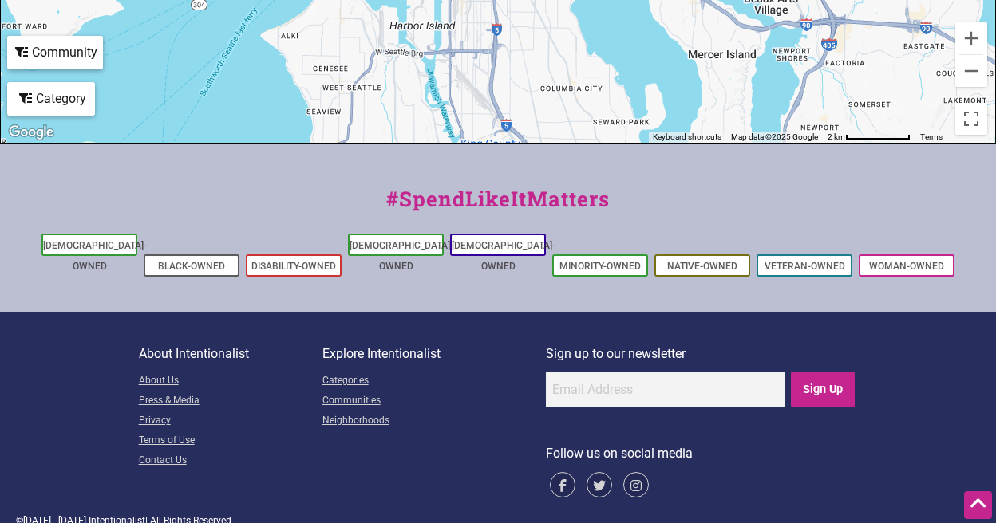
drag, startPoint x: 542, startPoint y: 86, endPoint x: 510, endPoint y: -26, distance: 116.2
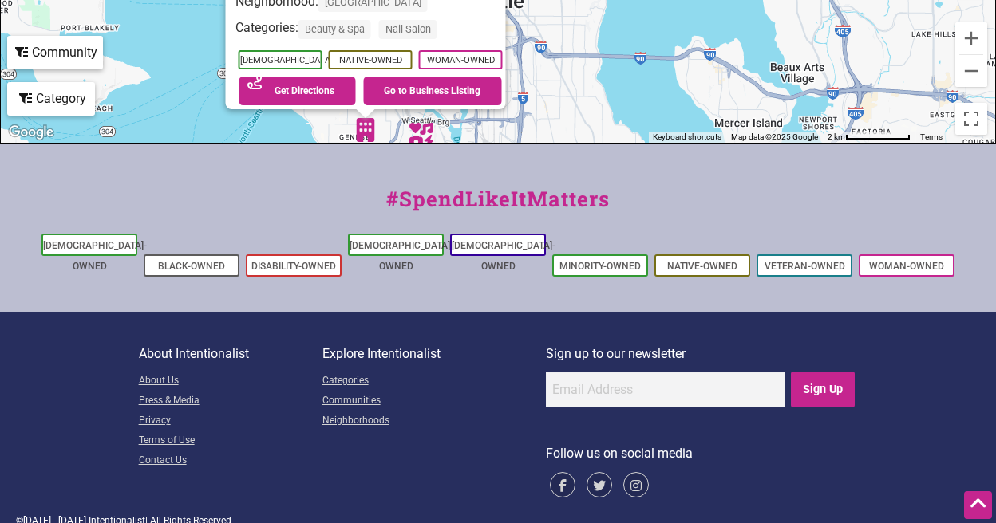
drag, startPoint x: 594, startPoint y: 53, endPoint x: 617, endPoint y: 119, distance: 69.9
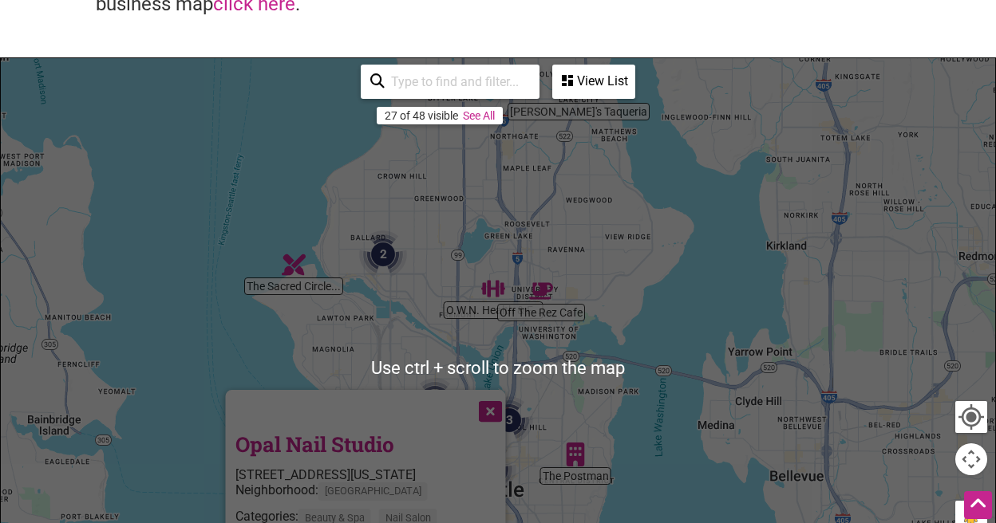
scroll to position [162, 0]
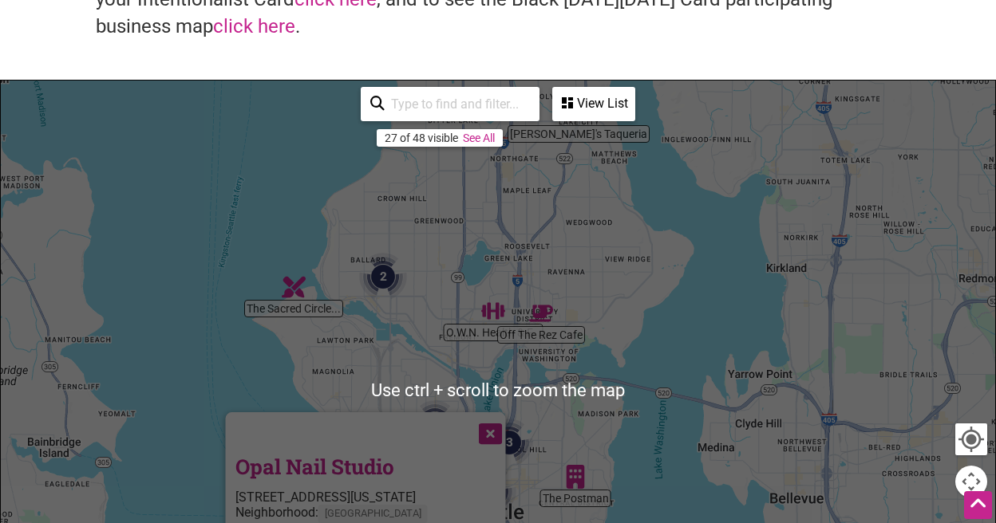
click at [595, 254] on div "To navigate, press the arrow keys. Opal Nail Studio [STREET_ADDRESS][US_STATE] …" at bounding box center [498, 391] width 994 height 621
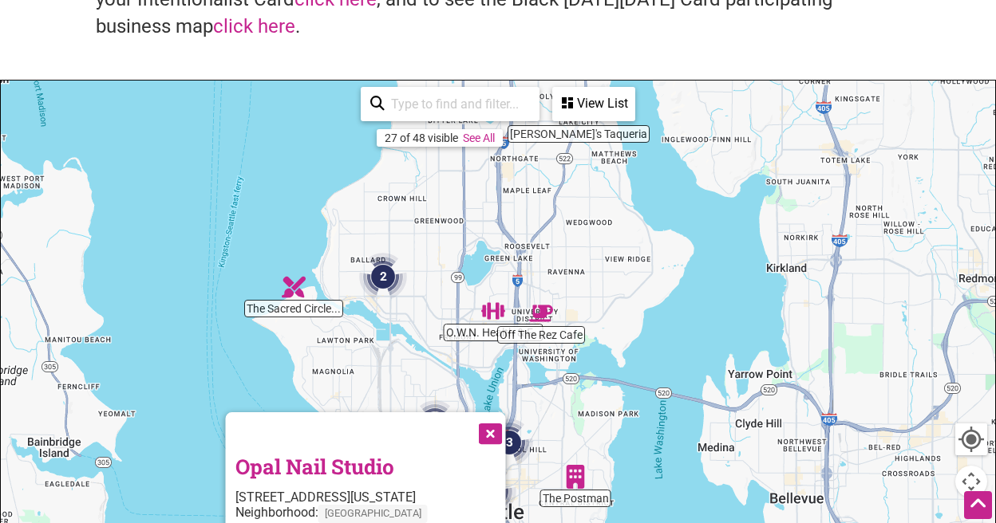
click at [550, 343] on div "To navigate, press the arrow keys. Opal Nail Studio [STREET_ADDRESS][US_STATE] …" at bounding box center [498, 391] width 994 height 621
click at [543, 310] on img "Off The Rez Cafe" at bounding box center [541, 313] width 37 height 37
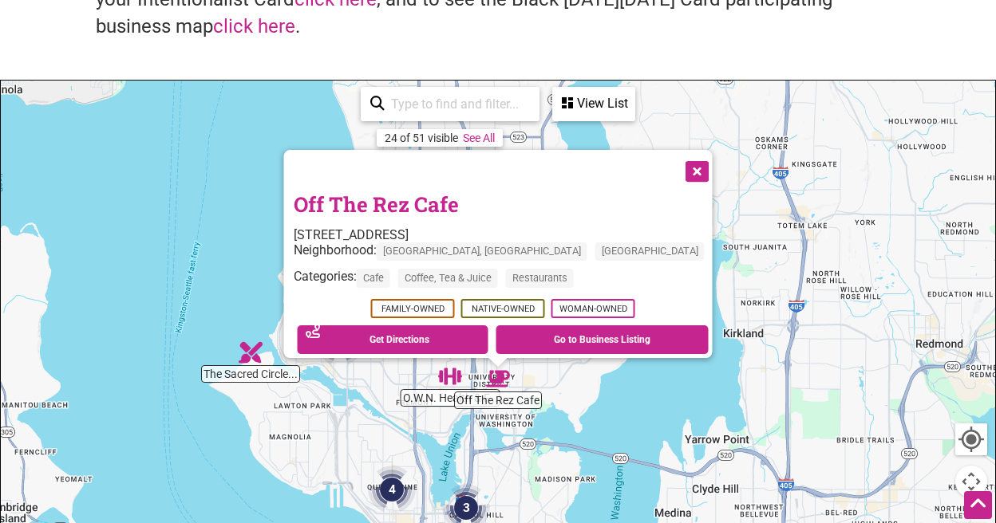
click at [259, 354] on img "The Sacred Circle Gift Shop" at bounding box center [250, 352] width 37 height 37
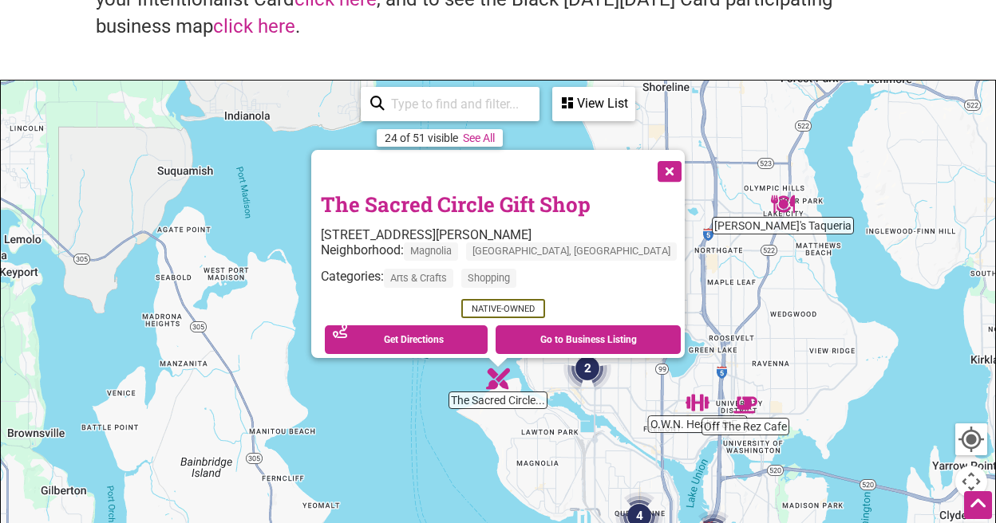
click at [648, 164] on button "Close" at bounding box center [668, 170] width 40 height 40
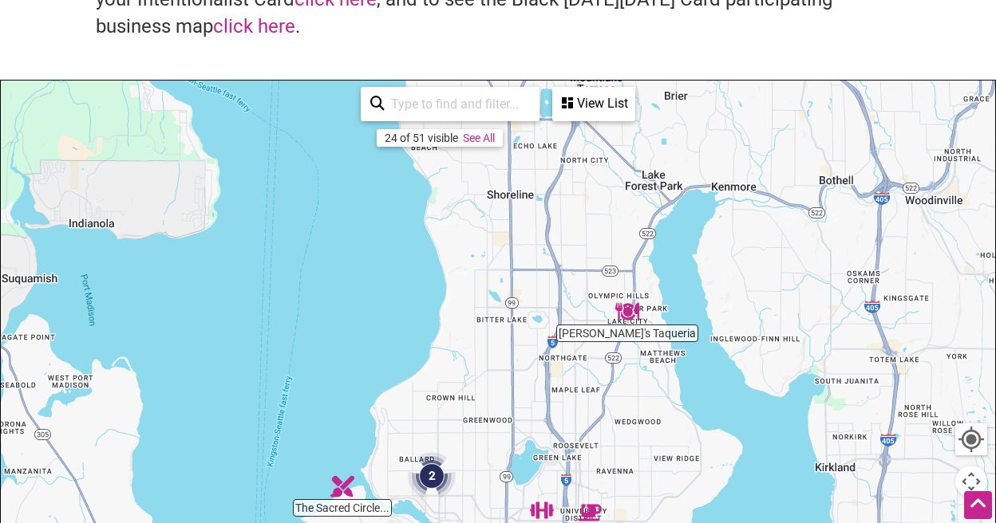
drag, startPoint x: 307, startPoint y: 316, endPoint x: 271, endPoint y: 397, distance: 88.2
click at [146, 419] on div "To navigate, press the arrow keys." at bounding box center [498, 391] width 994 height 621
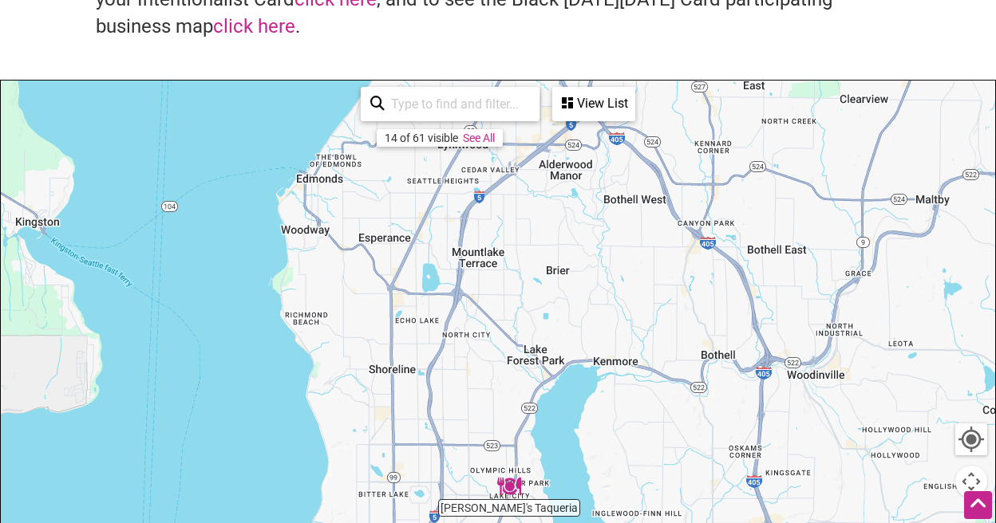
drag, startPoint x: 664, startPoint y: 374, endPoint x: 556, endPoint y: 567, distance: 221.1
click at [556, 361] on html "× Menu 0 Add a Business Map Blog Store Offers Intentionalist Cards Buy Black Ca…" at bounding box center [498, 99] width 996 height 523
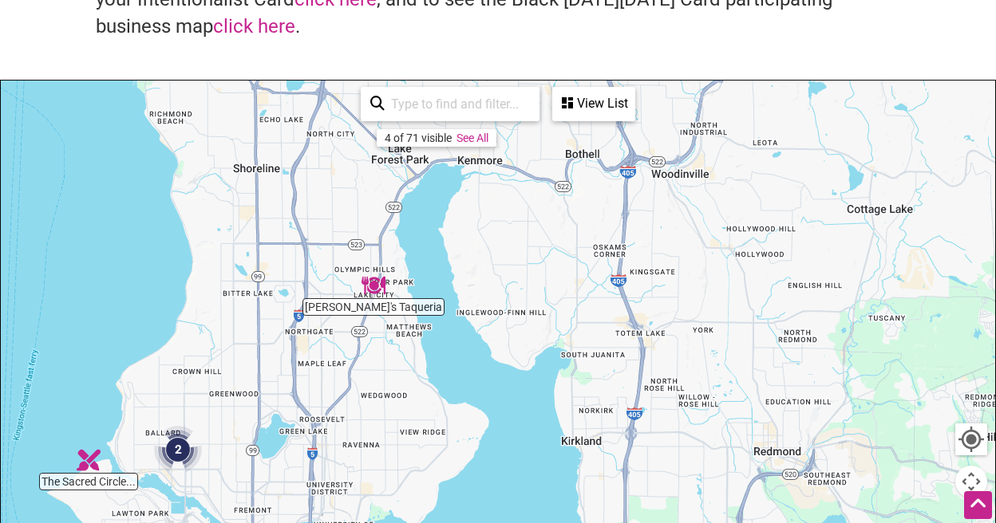
drag, startPoint x: 506, startPoint y: 336, endPoint x: 462, endPoint y: 159, distance: 182.5
click at [359, 92] on div "The Sacred Circle... [PERSON_NAME]'s Taqueria 2 To navigate, press the arrow ke…" at bounding box center [498, 391] width 994 height 621
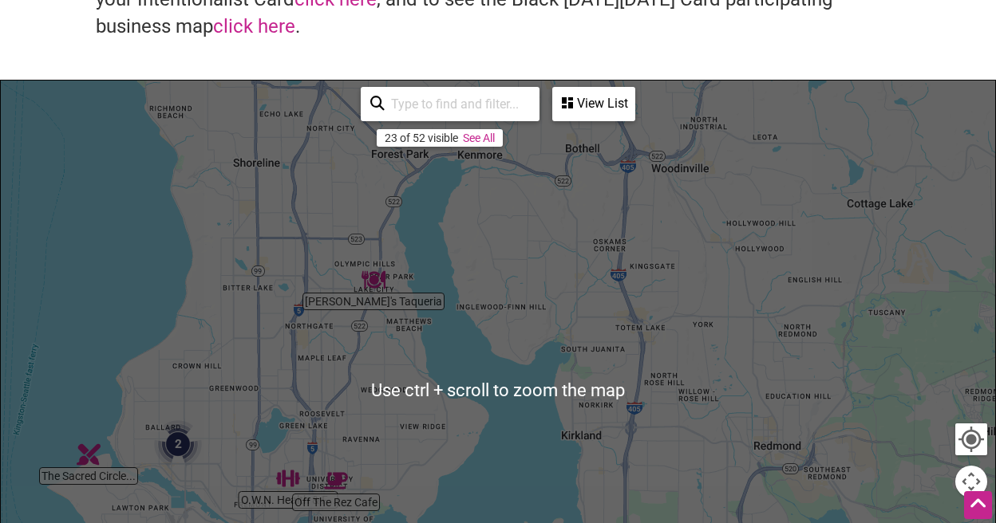
scroll to position [641, 0]
